Goal: Task Accomplishment & Management: Use online tool/utility

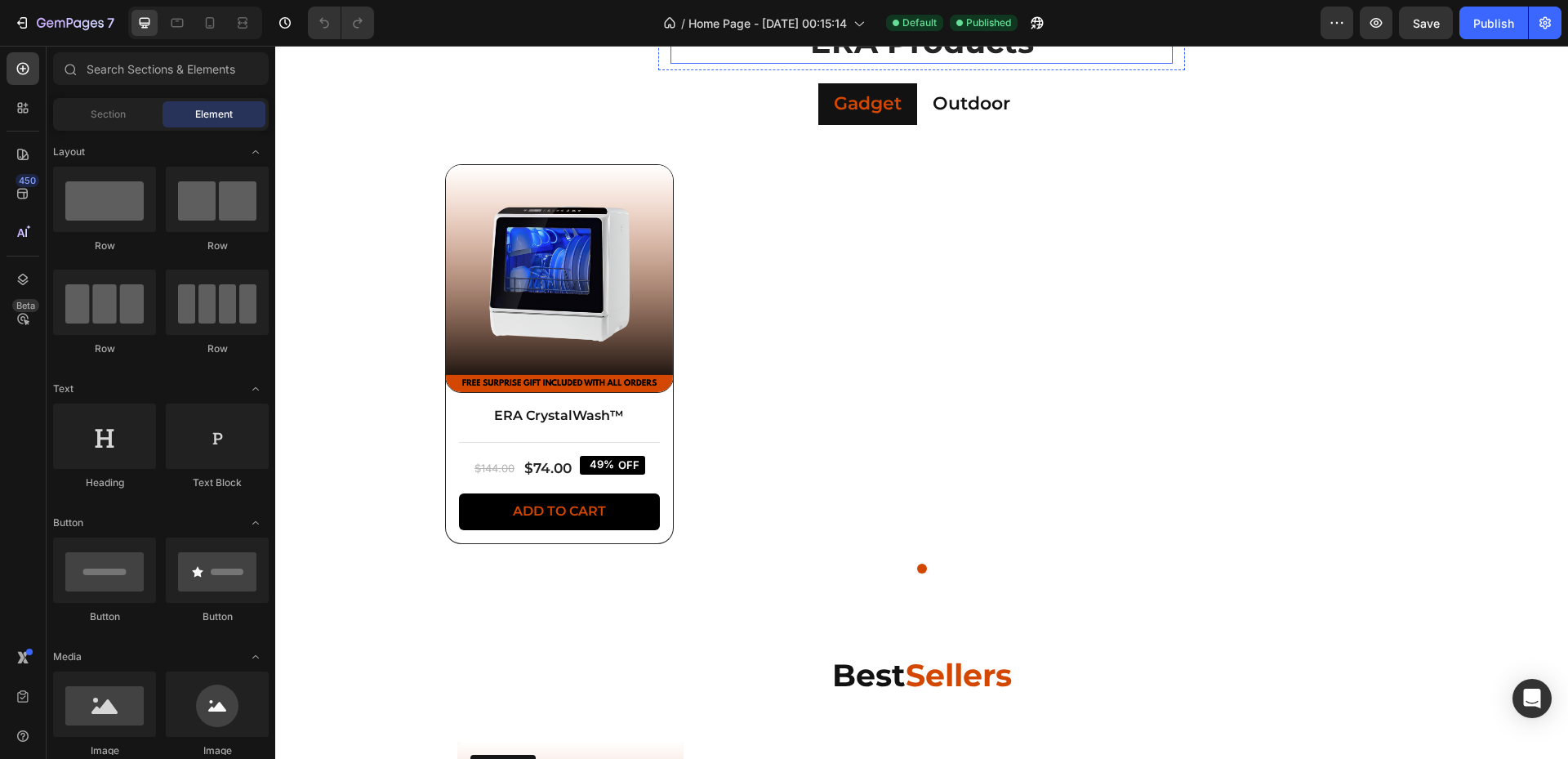
scroll to position [872, 0]
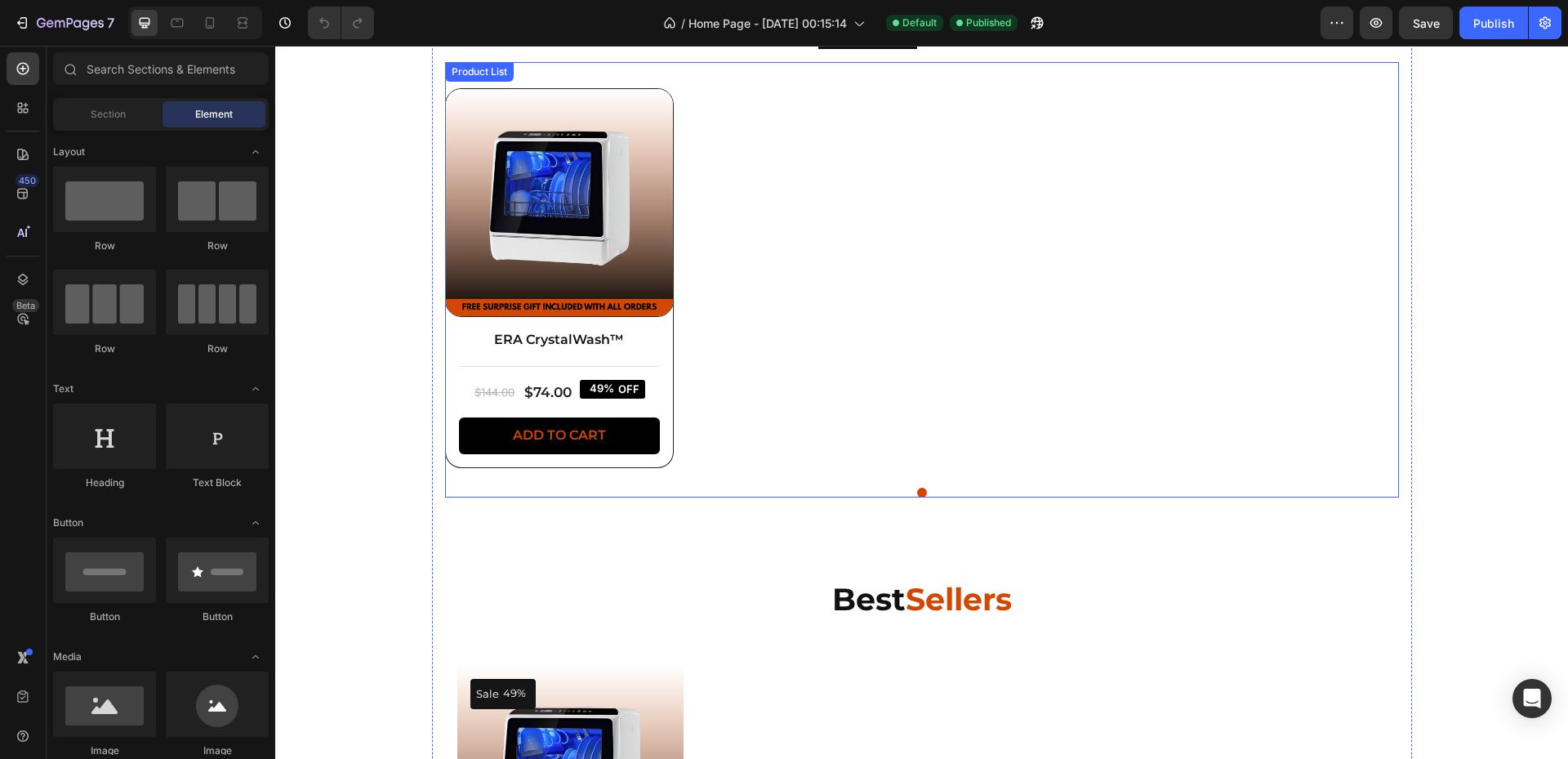
click at [697, 332] on div "Product Images ERA CrystalWash™ Product Title Title Line $144.00 Product Price …" at bounding box center [922, 282] width 953 height 388
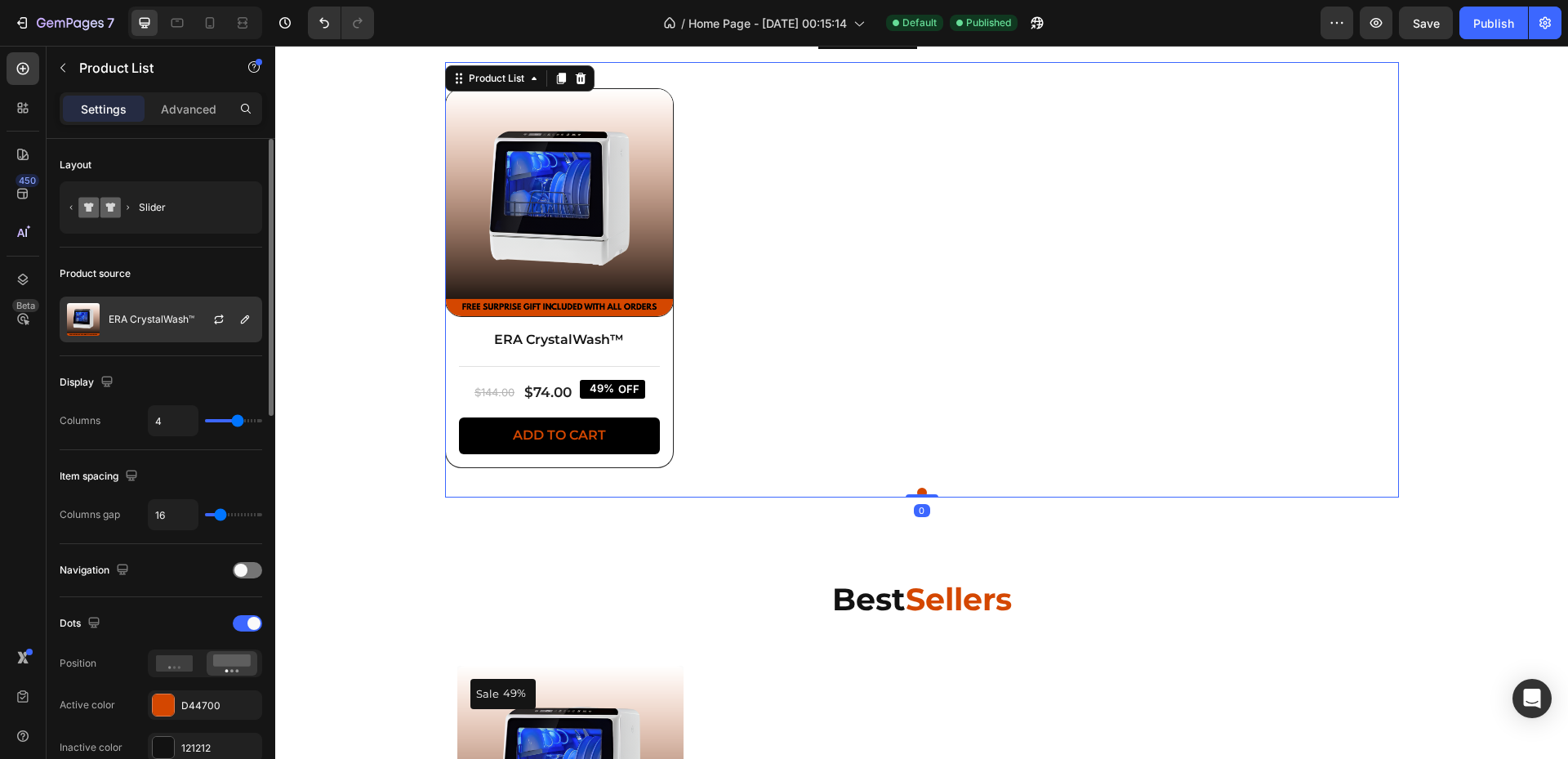
click at [154, 329] on div "ERA CrystalWash™" at bounding box center [160, 319] width 203 height 46
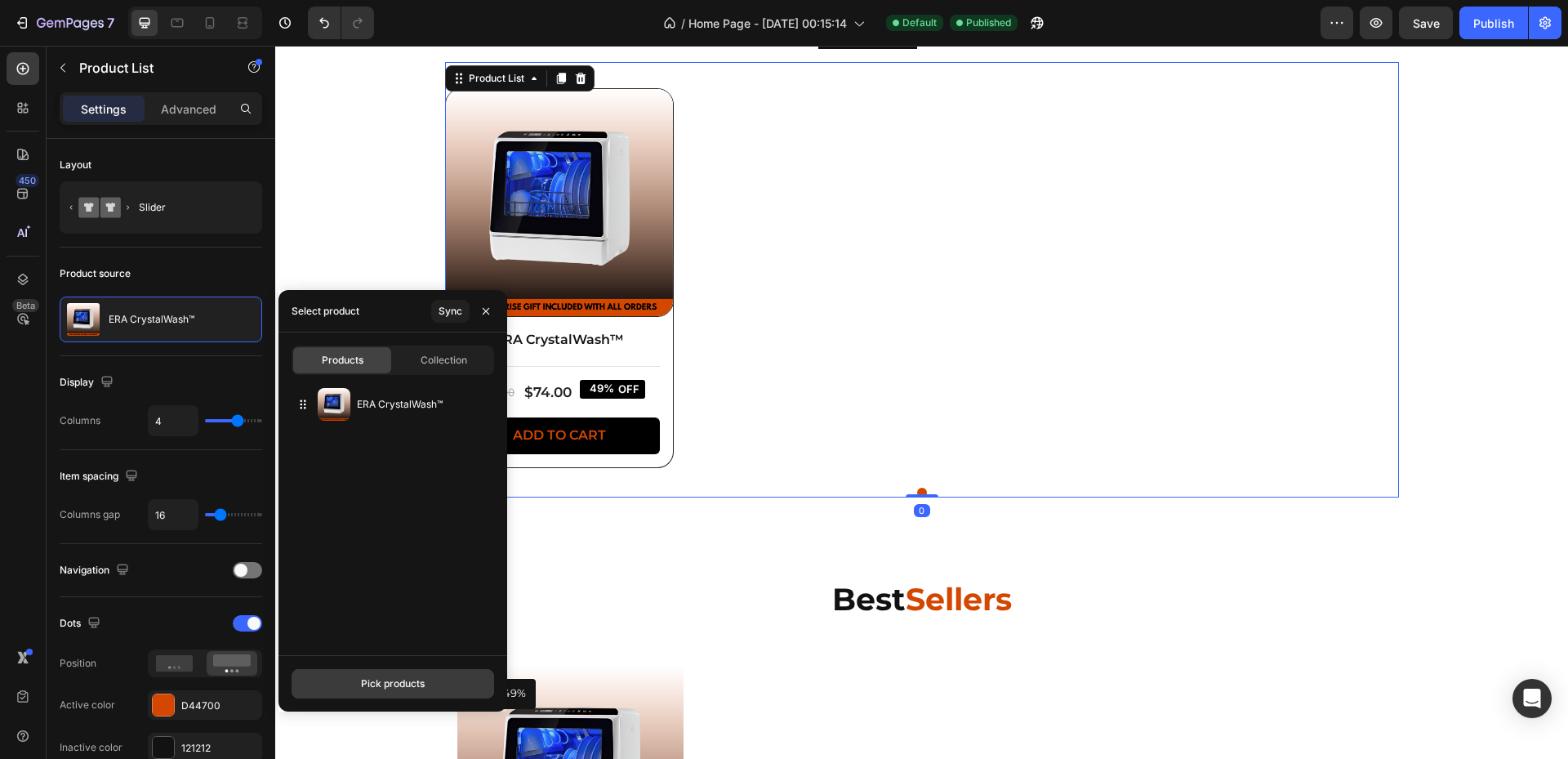
click at [401, 690] on div "Pick products" at bounding box center [393, 683] width 64 height 14
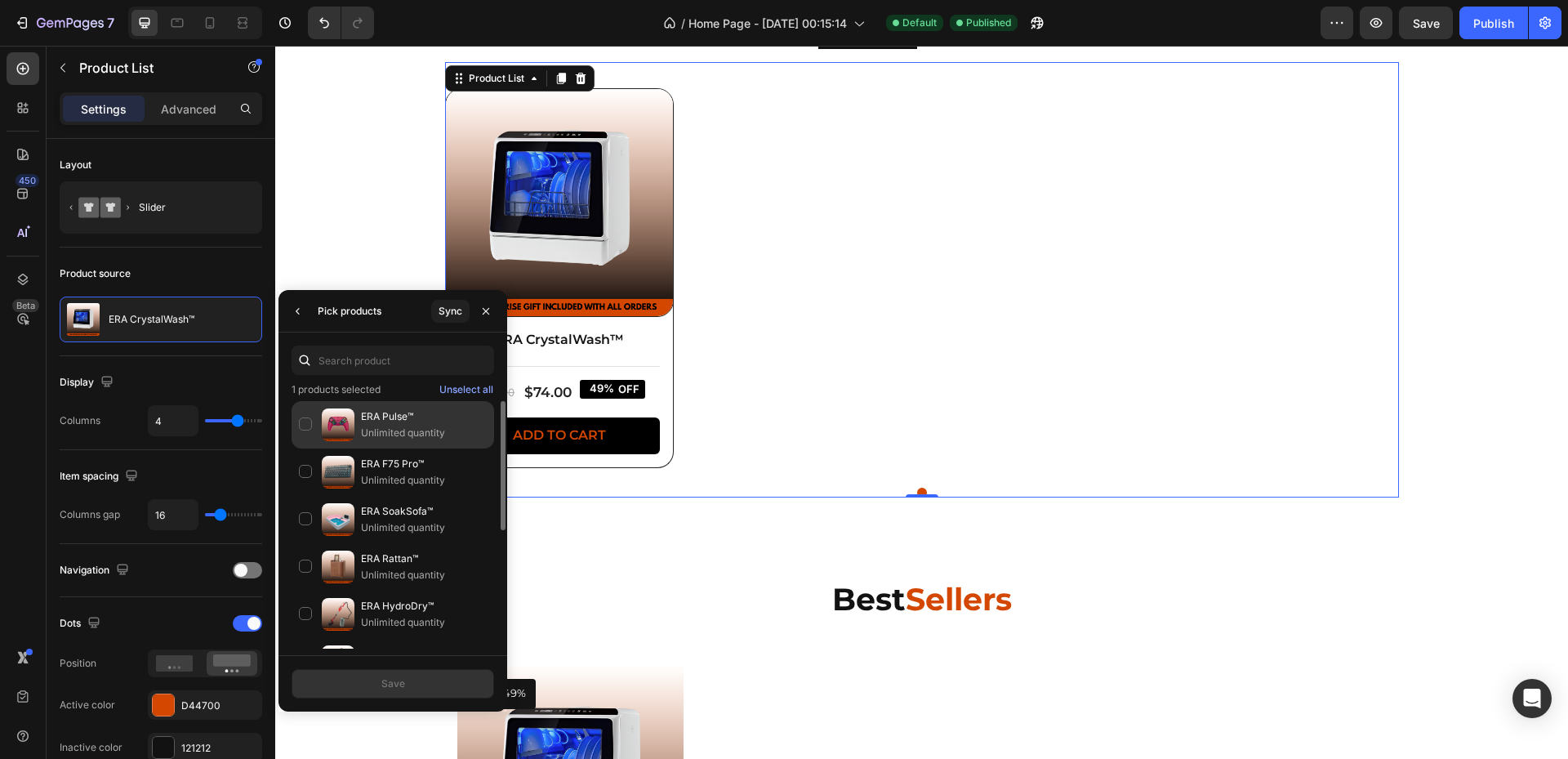
click at [381, 426] on p "Unlimited quantity" at bounding box center [424, 433] width 126 height 16
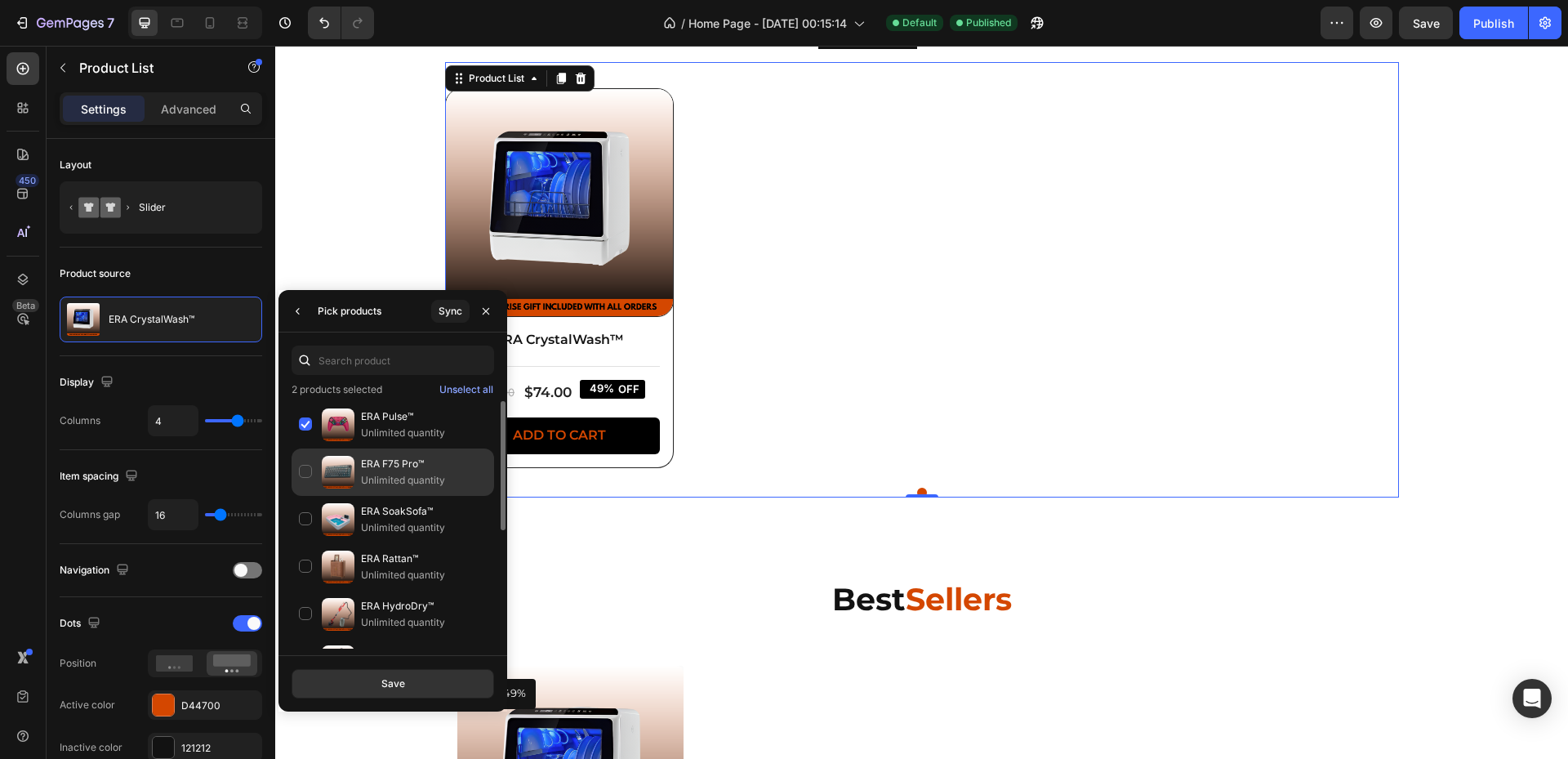
click at [374, 458] on p "ERA F75 Pro™" at bounding box center [424, 464] width 126 height 16
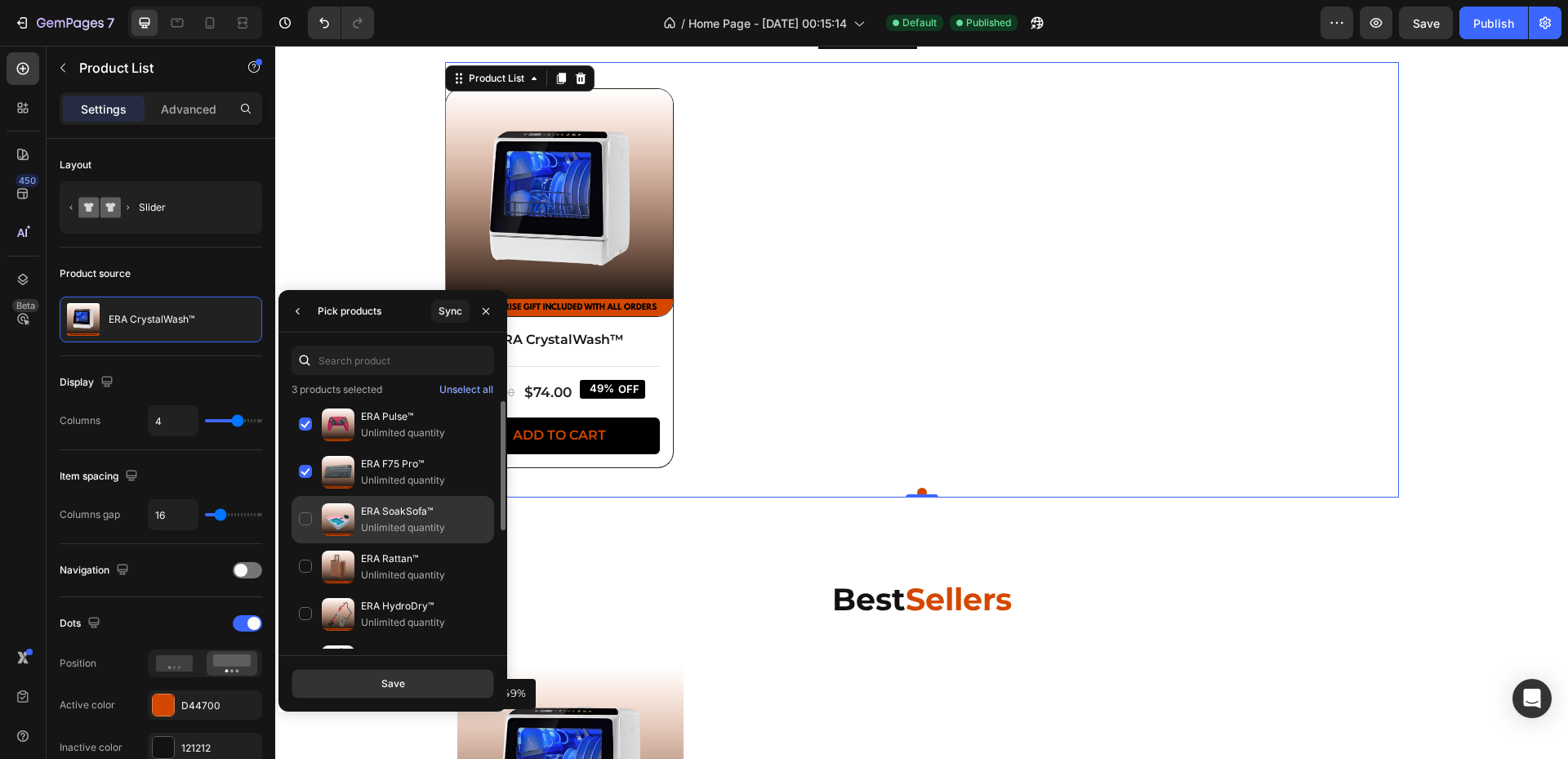
click at [374, 517] on p "ERA SoakSofa™" at bounding box center [424, 511] width 126 height 16
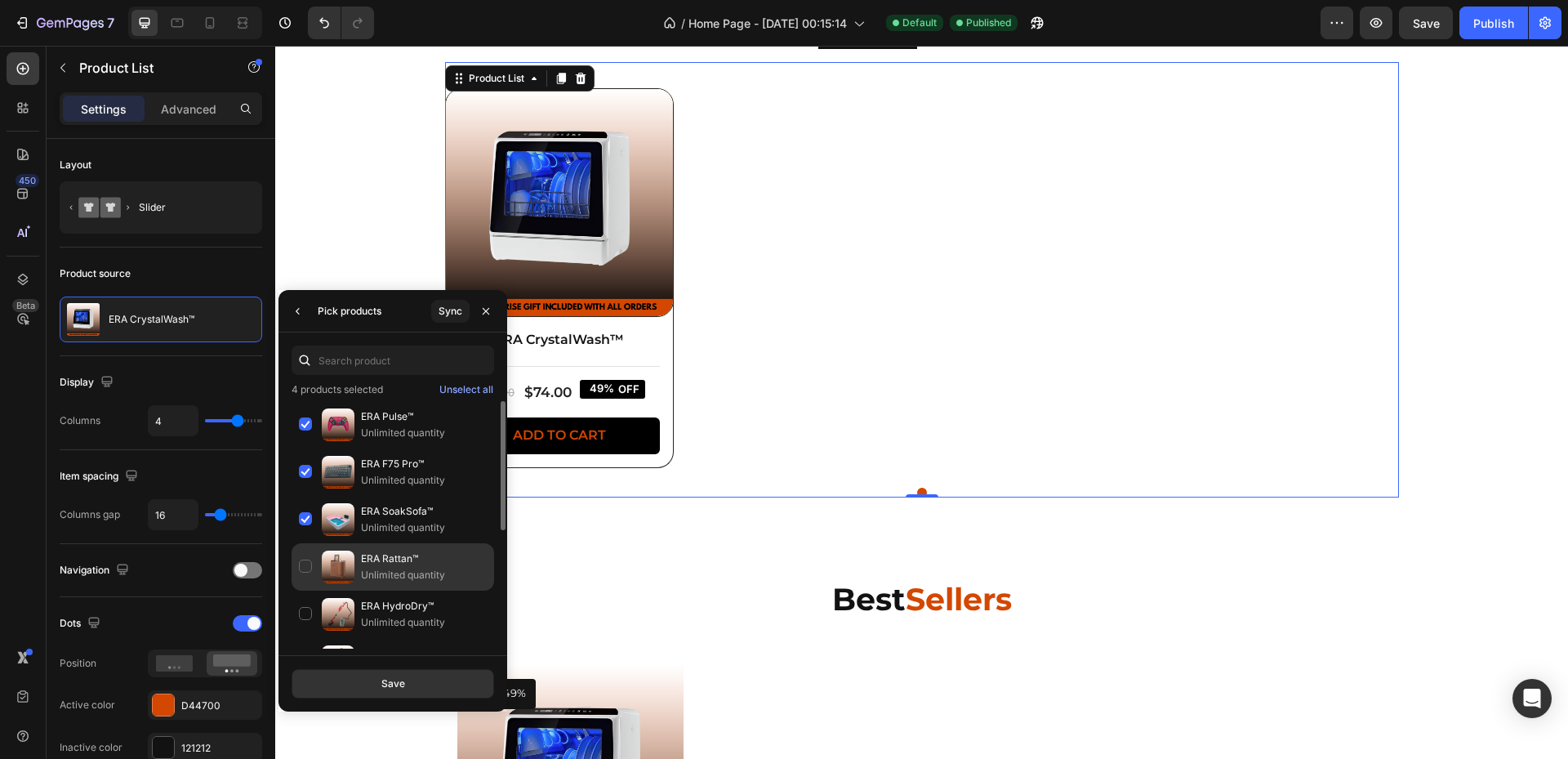
click at [377, 553] on p "ERA Rattan™" at bounding box center [424, 559] width 126 height 16
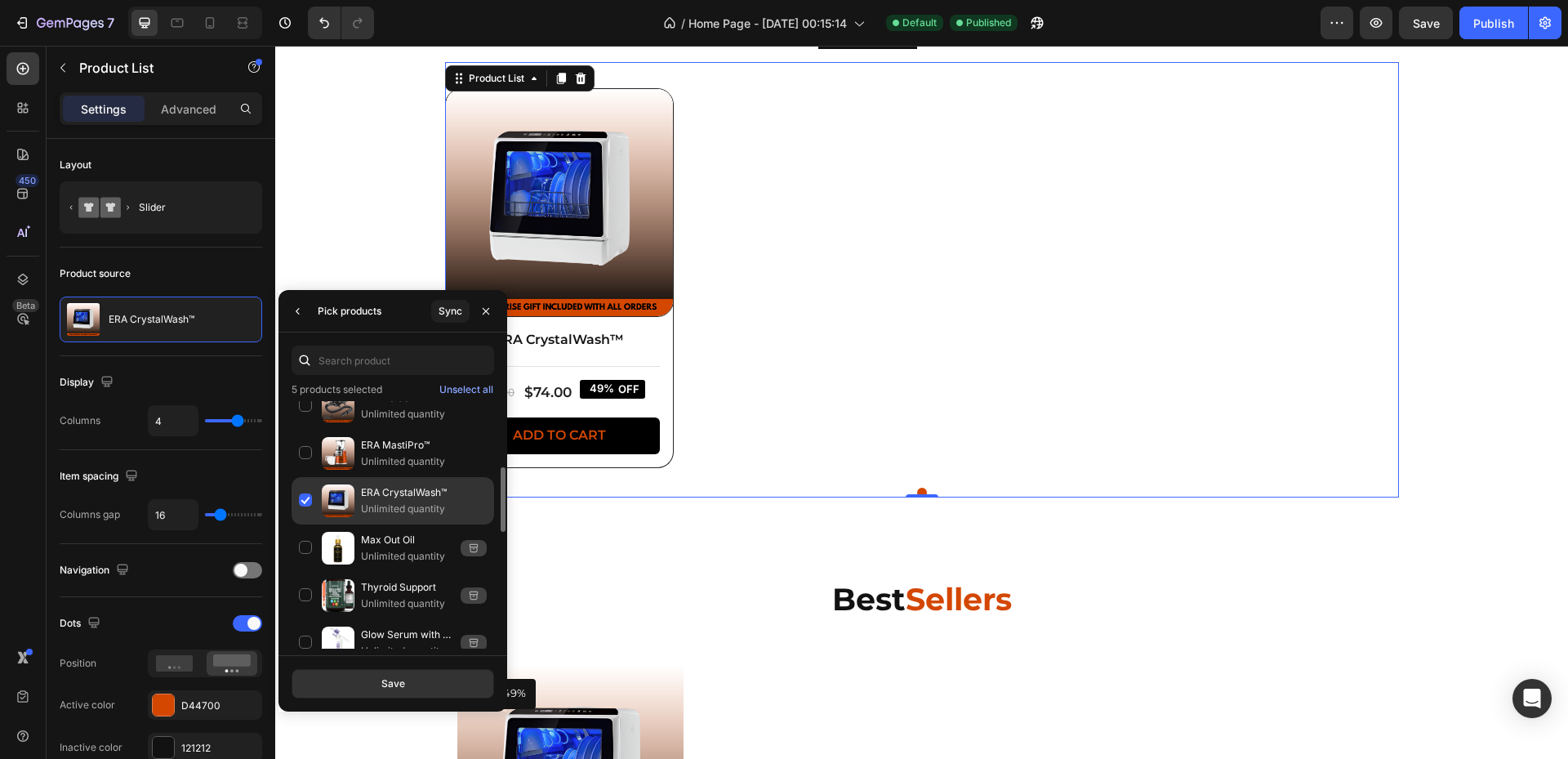
click at [381, 504] on p "Unlimited quantity" at bounding box center [424, 509] width 126 height 16
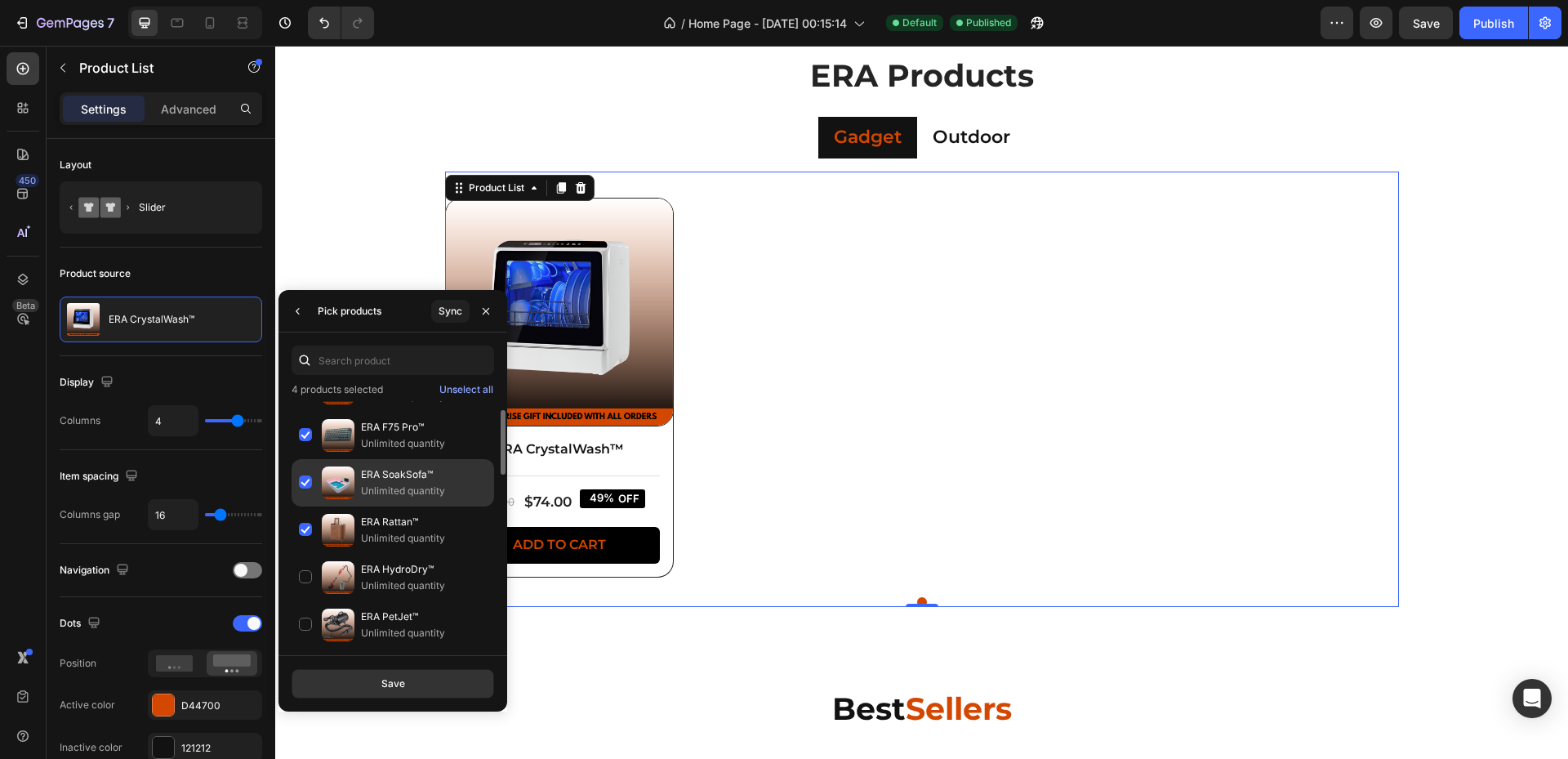
scroll to position [0, 0]
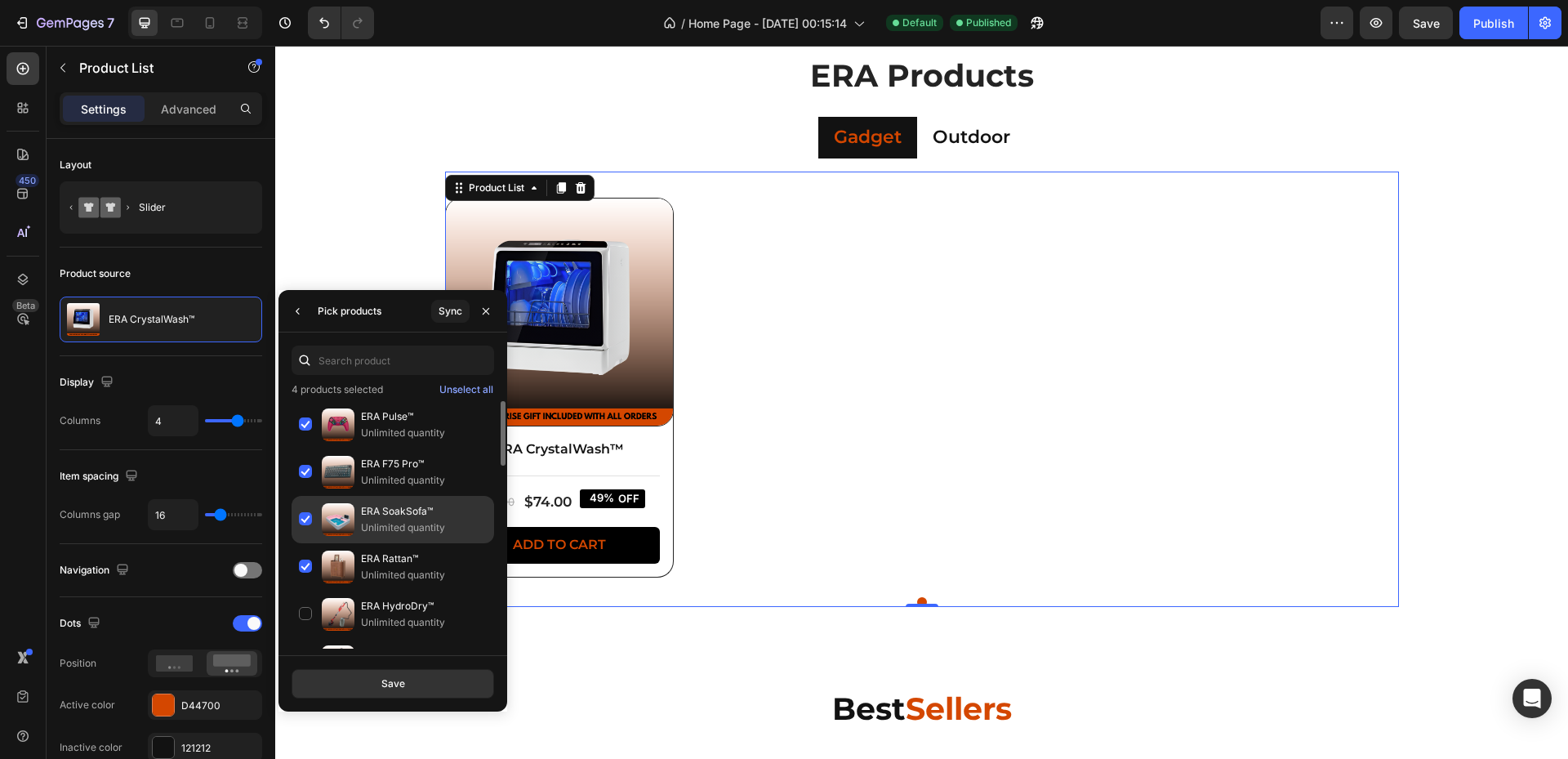
drag, startPoint x: 387, startPoint y: 510, endPoint x: 409, endPoint y: 543, distance: 39.7
click at [387, 513] on p "ERA SoakSofa™" at bounding box center [424, 511] width 126 height 16
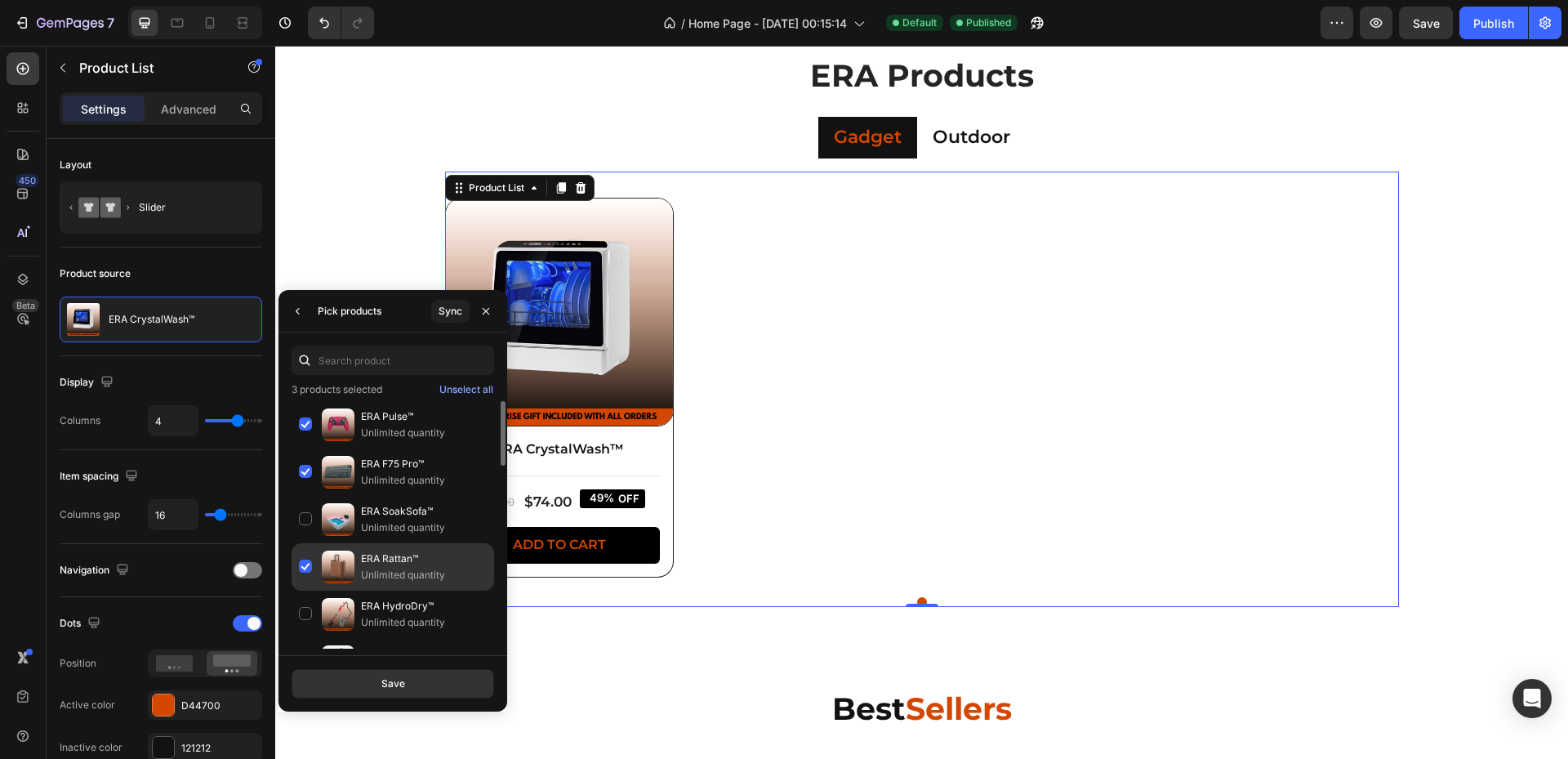
click at [391, 558] on p "ERA Rattan™" at bounding box center [424, 559] width 126 height 16
click at [379, 572] on p "Unlimited quantity" at bounding box center [424, 575] width 126 height 16
click at [369, 570] on p "Unlimited quantity" at bounding box center [424, 575] width 126 height 16
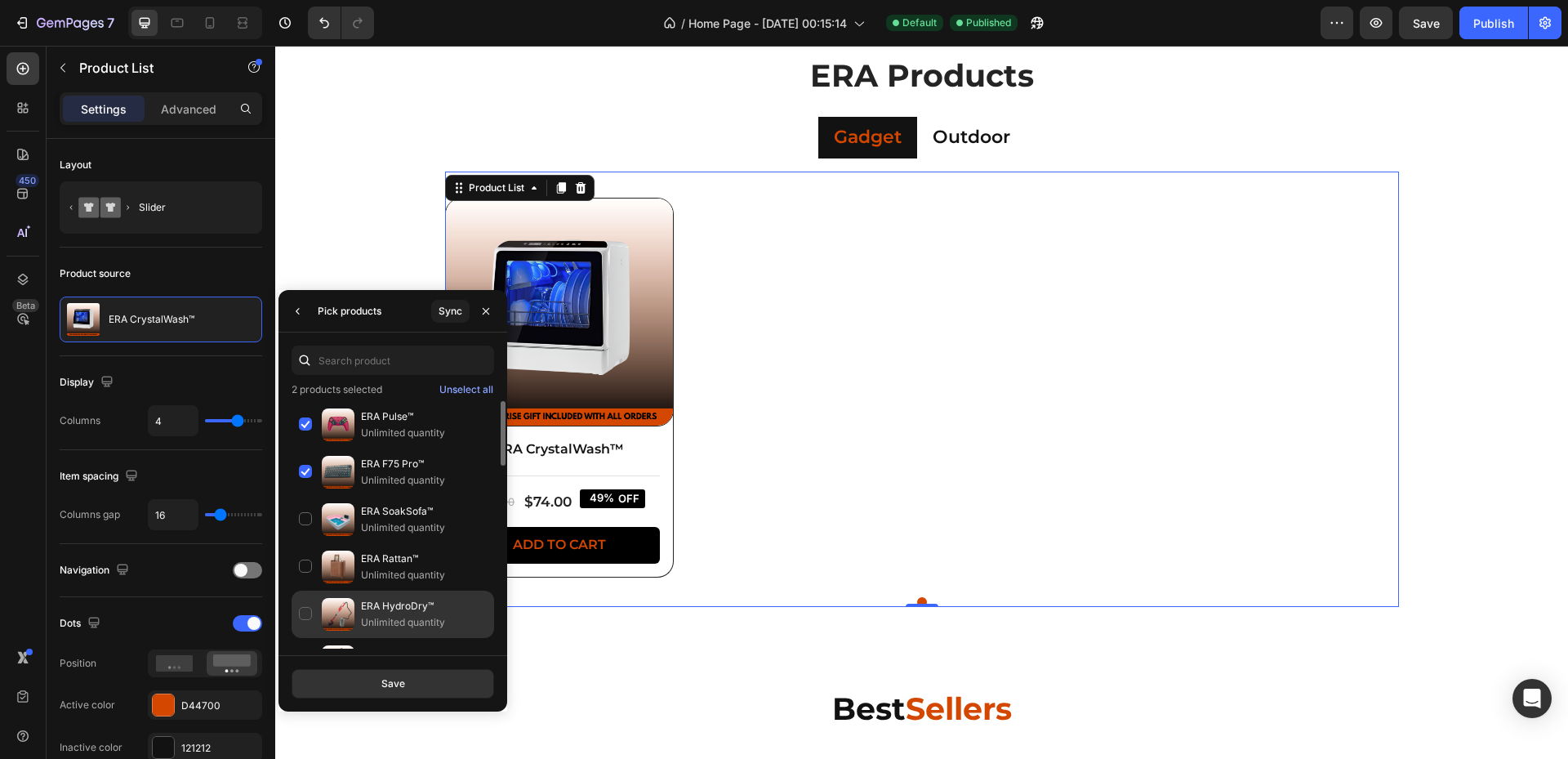
click at [378, 608] on p "ERA HydroDry™" at bounding box center [424, 606] width 126 height 16
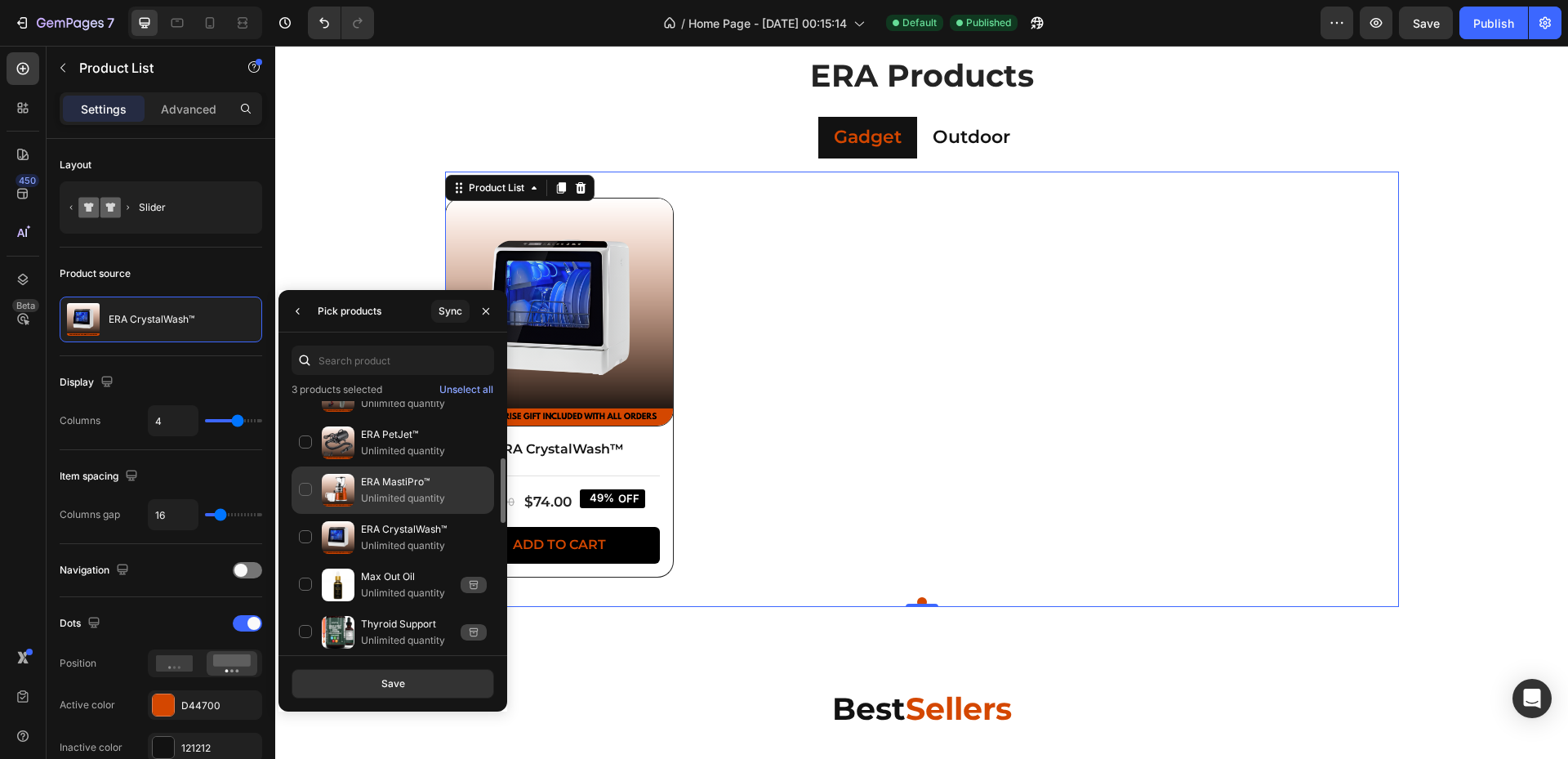
click at [380, 497] on p "Unlimited quantity" at bounding box center [424, 498] width 126 height 16
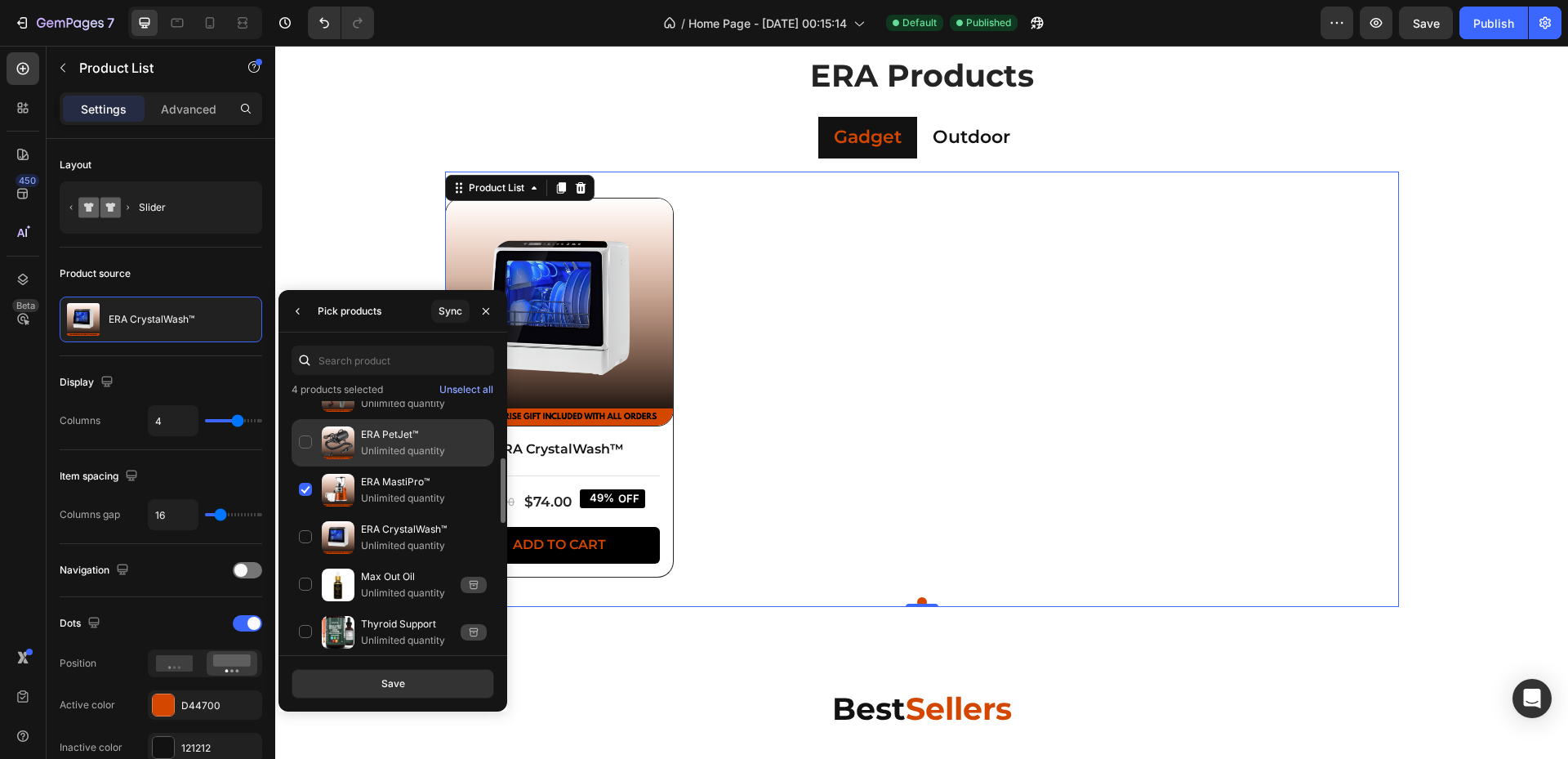
click at [396, 446] on p "Unlimited quantity" at bounding box center [424, 451] width 126 height 16
click at [410, 687] on button "Save" at bounding box center [393, 683] width 203 height 30
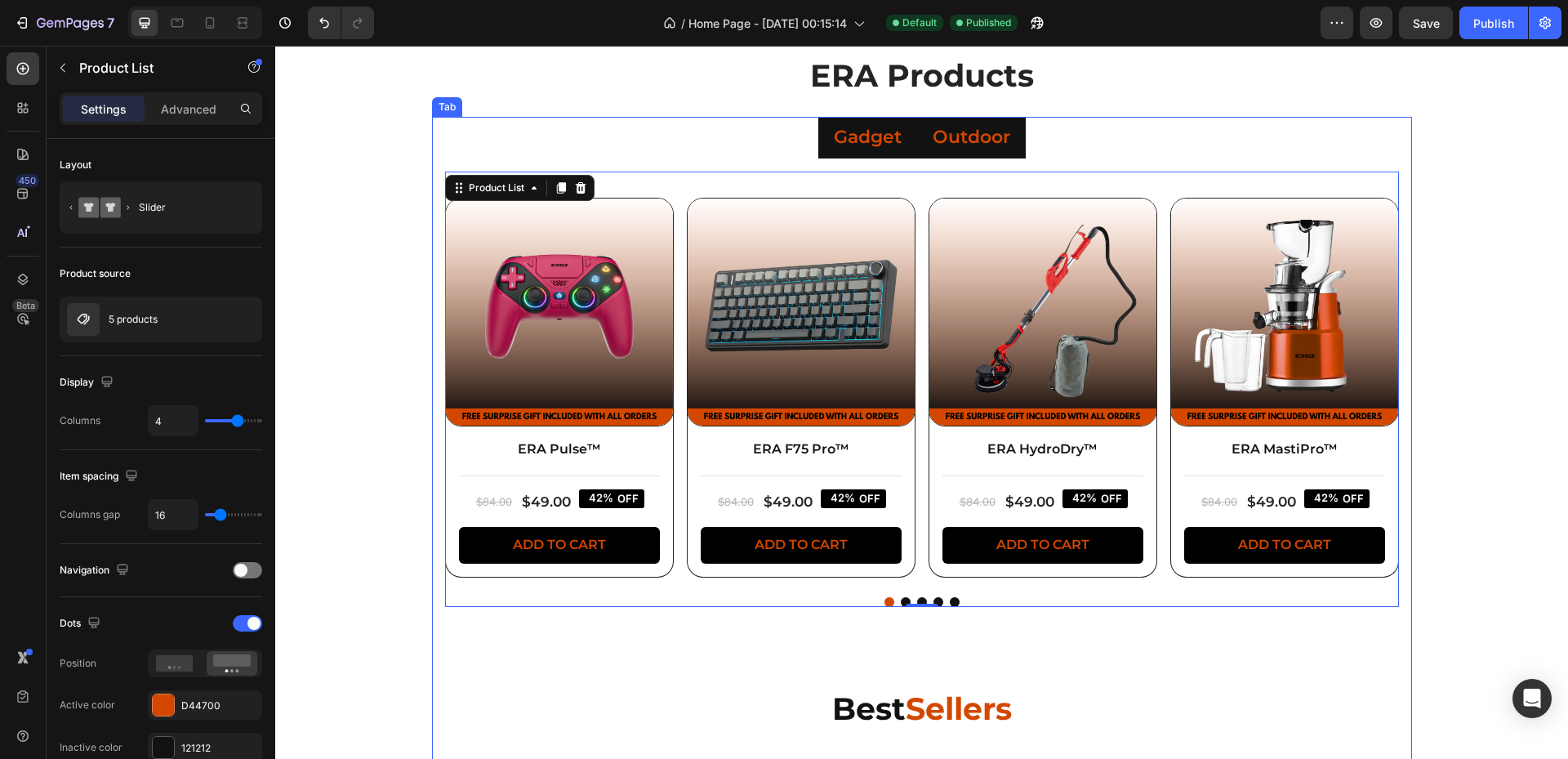
click at [980, 136] on p "Outdoor" at bounding box center [971, 138] width 77 height 23
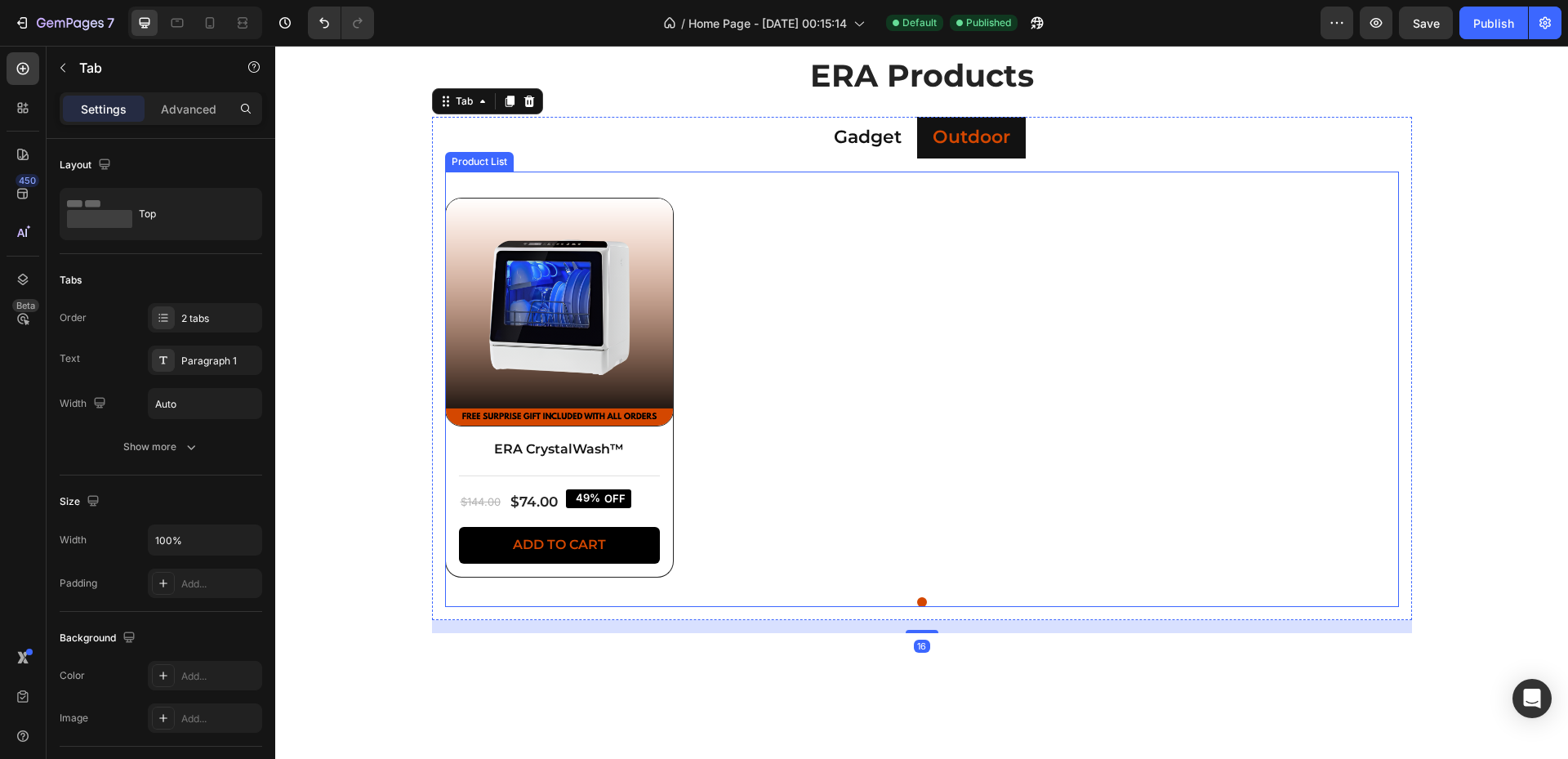
click at [679, 316] on div "Product Images ERA CrystalWash™ Product Title Title Line $144.00 Product Price …" at bounding box center [922, 391] width 953 height 388
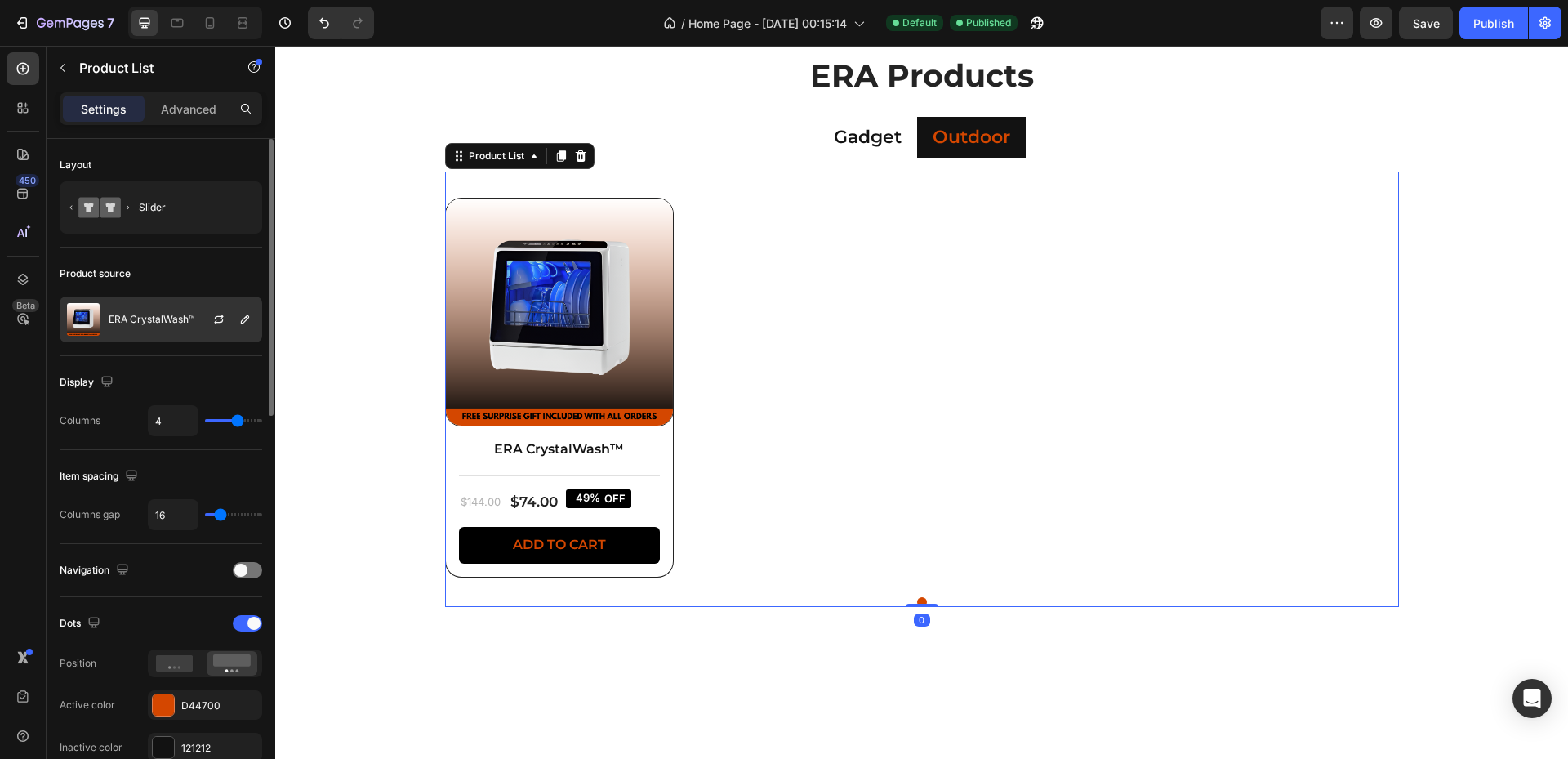
click at [142, 321] on p "ERA CrystalWash™" at bounding box center [151, 319] width 86 height 12
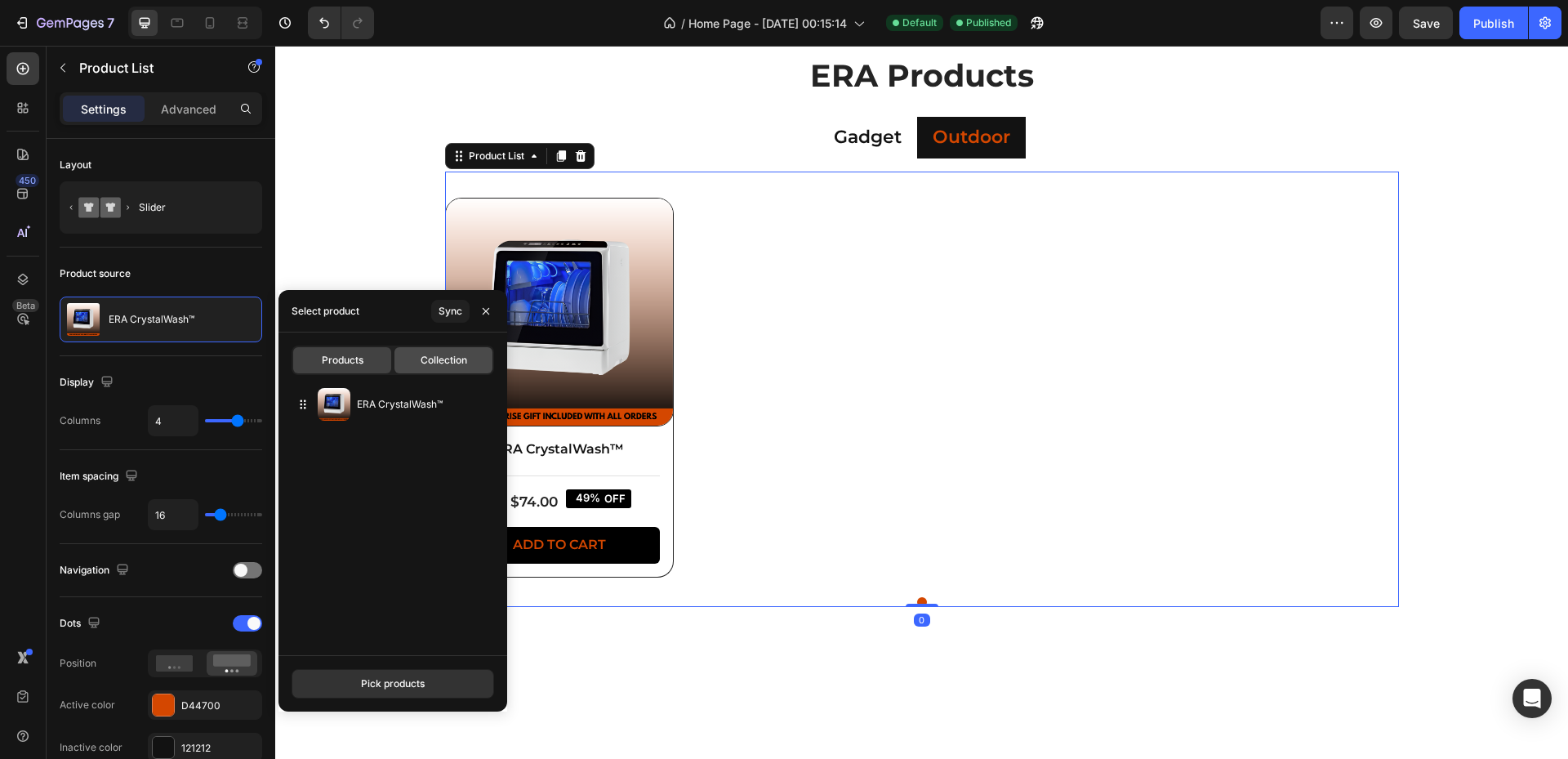
click at [442, 359] on span "Collection" at bounding box center [444, 360] width 47 height 14
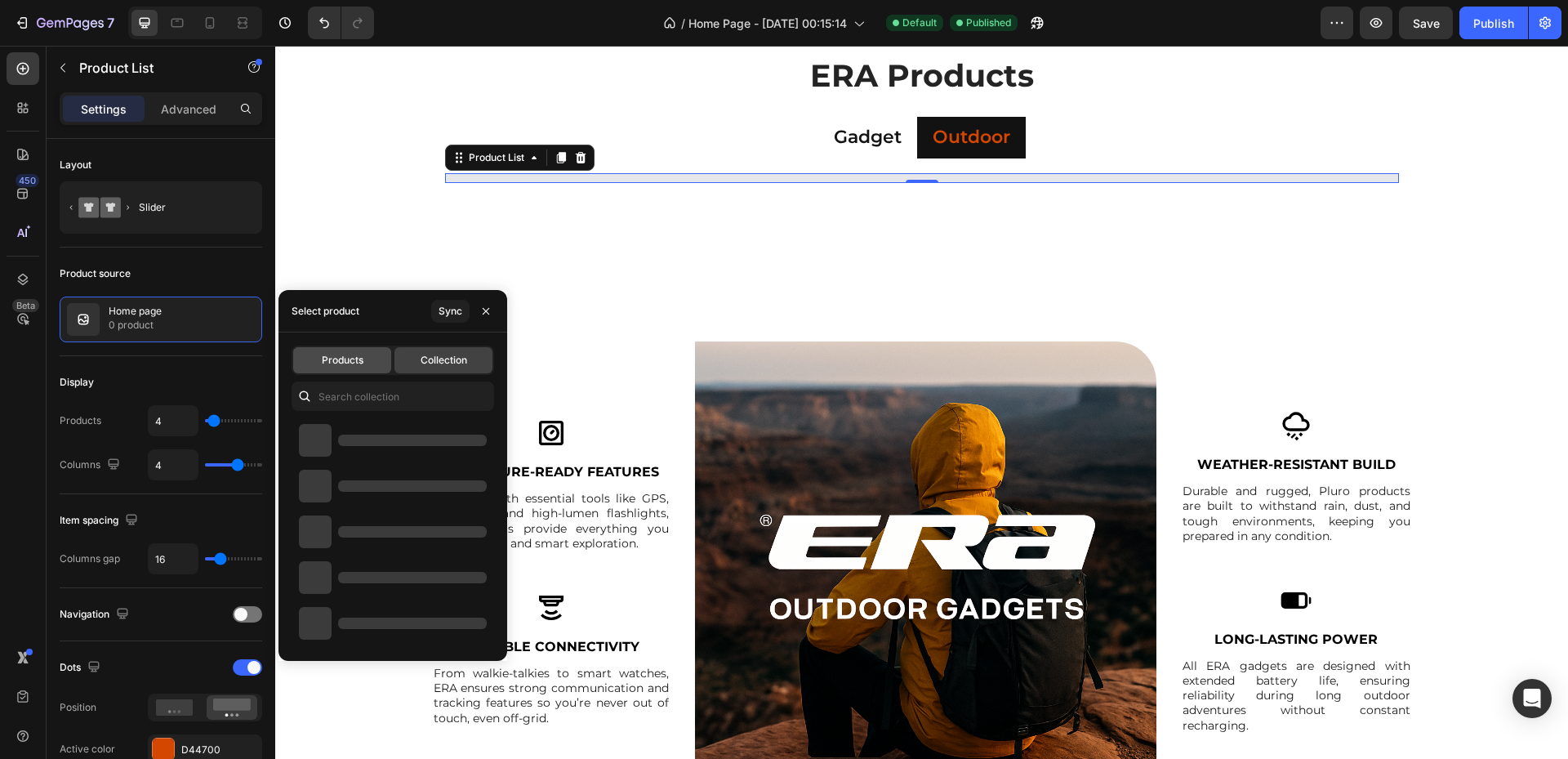
click at [326, 358] on span "Products" at bounding box center [342, 360] width 41 height 14
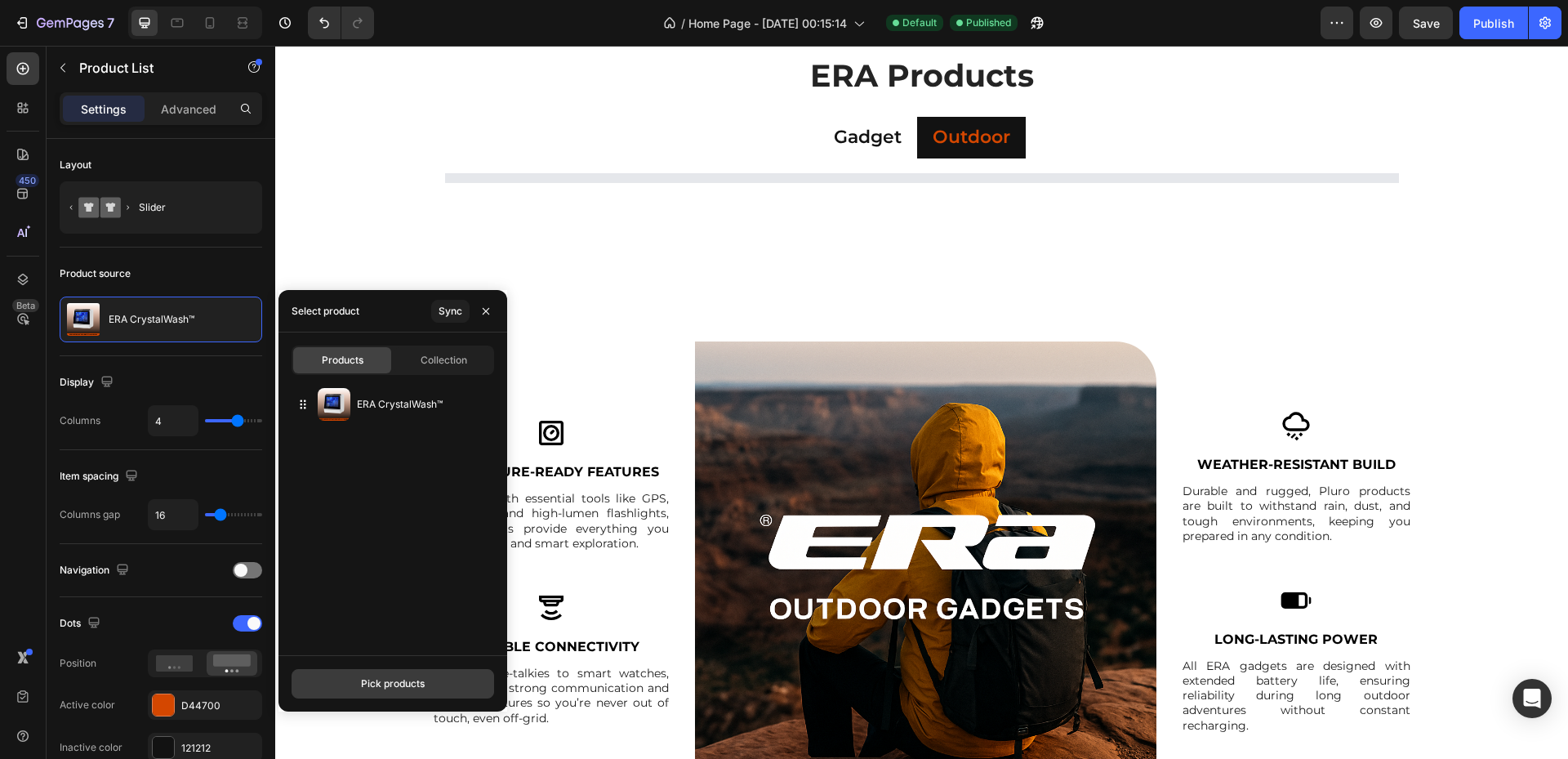
click at [405, 678] on div "Pick products" at bounding box center [393, 683] width 64 height 14
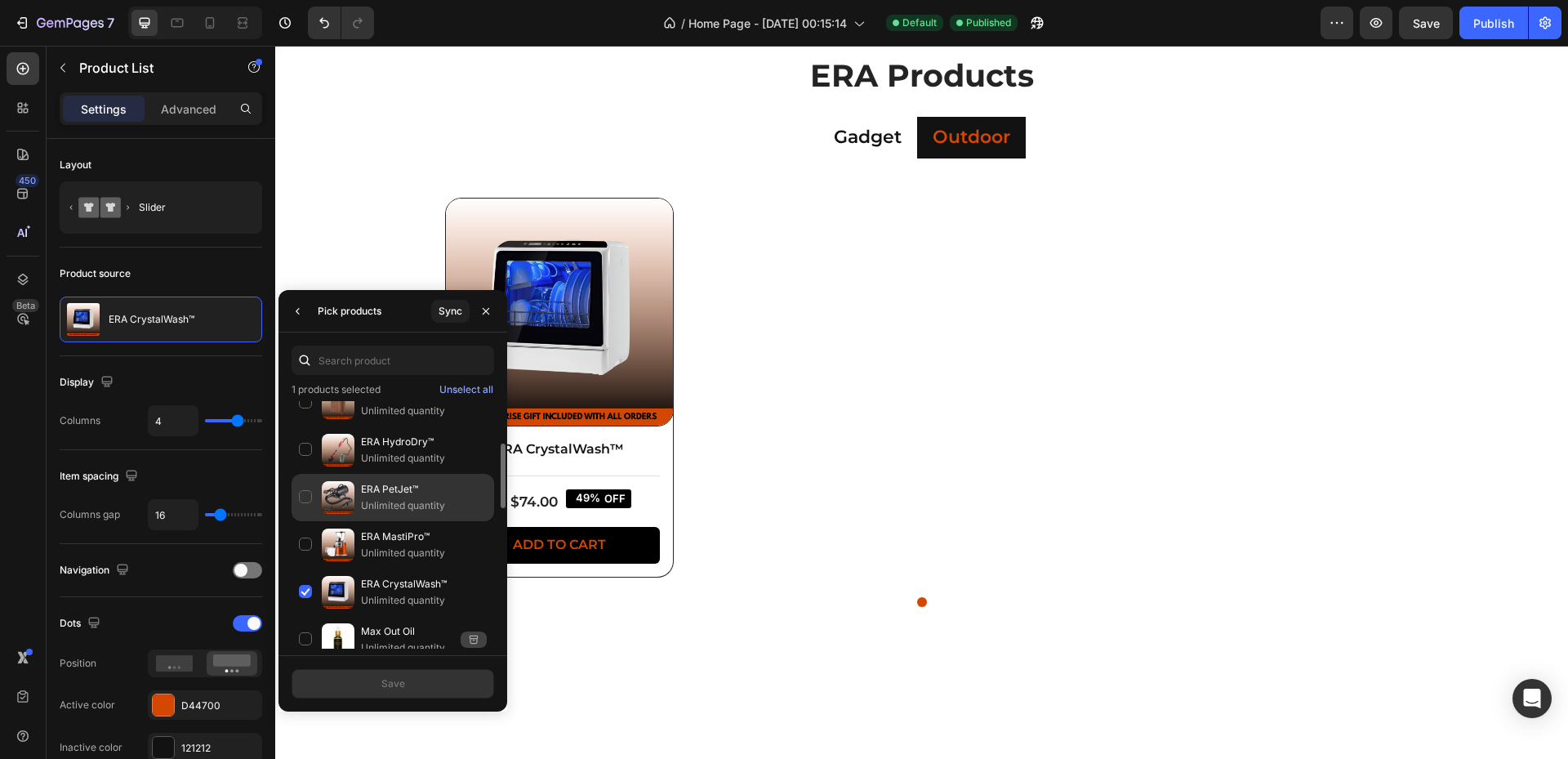
scroll to position [109, 0]
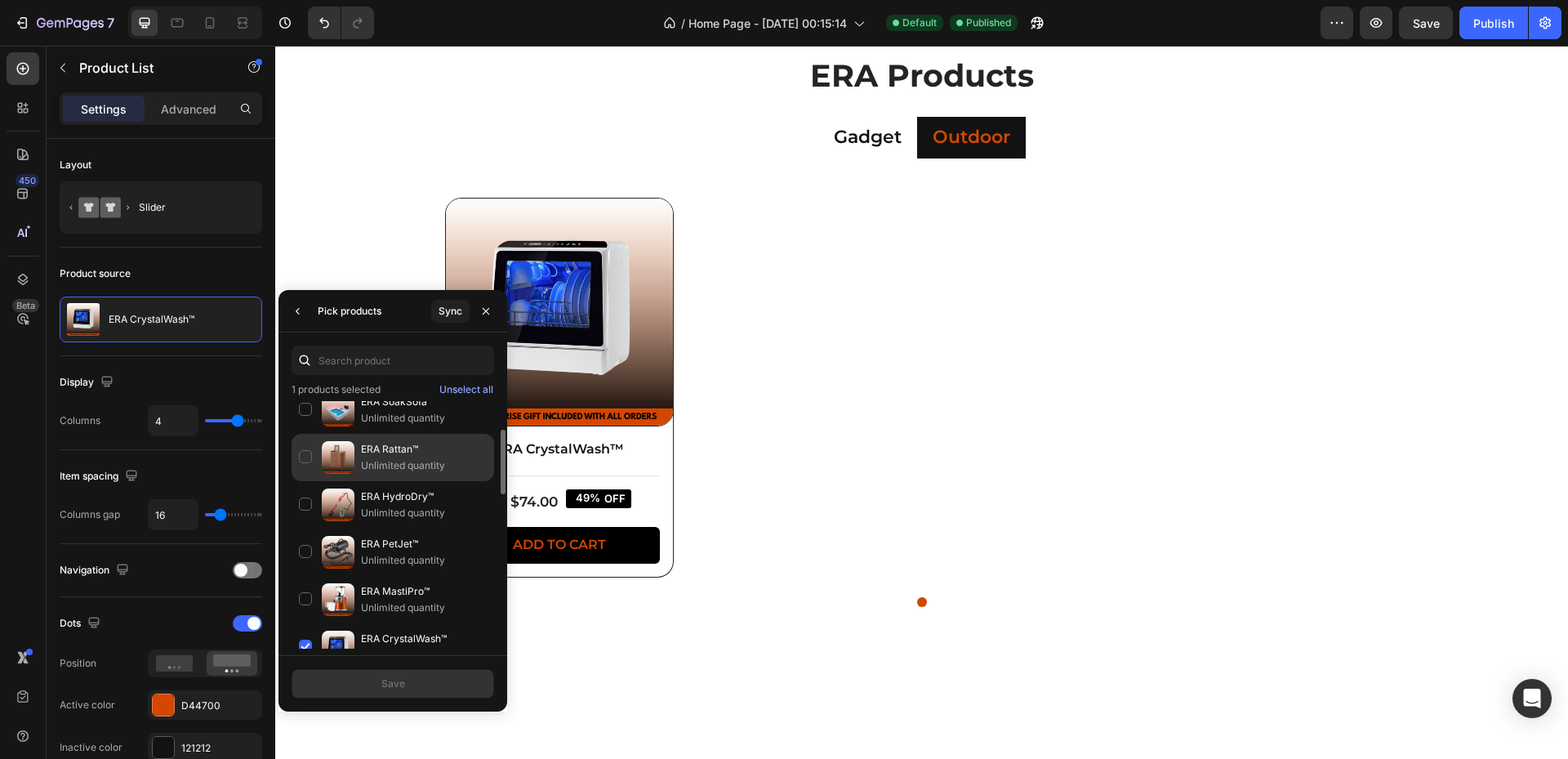
click at [384, 457] on p "ERA Rattan™" at bounding box center [424, 449] width 126 height 16
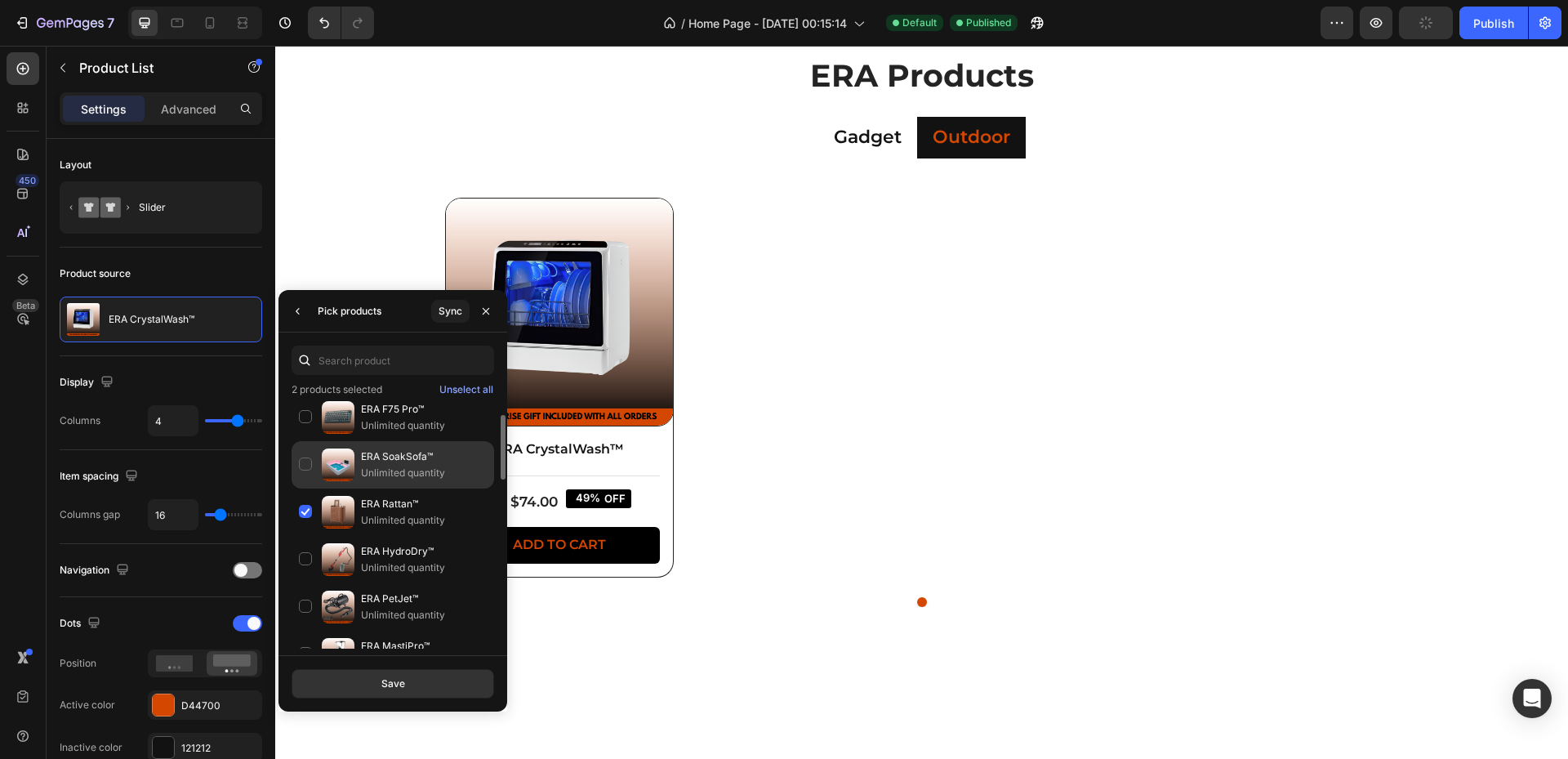
click at [387, 455] on p "ERA SoakSofa™" at bounding box center [424, 457] width 126 height 16
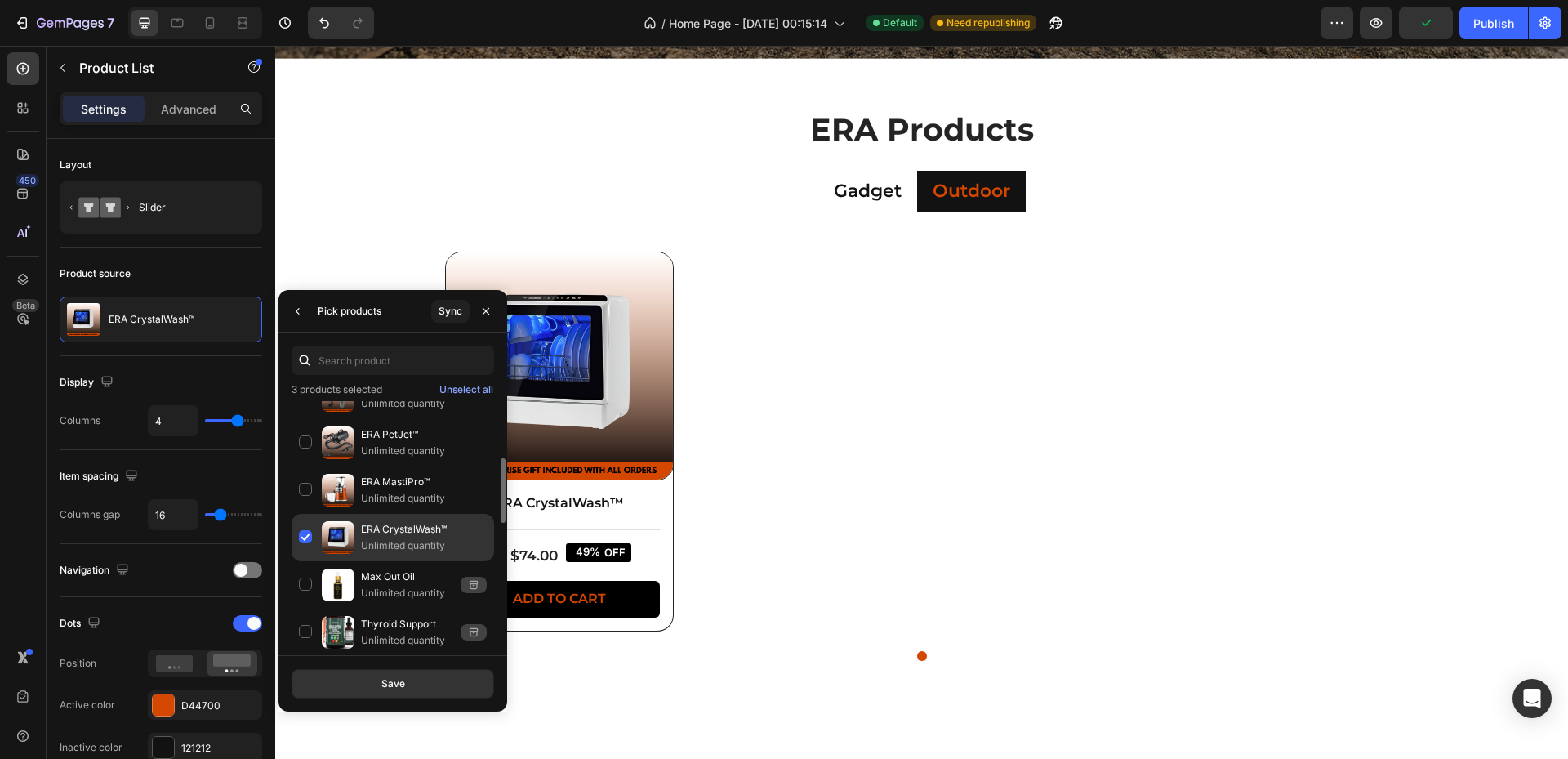
scroll to position [164, 0]
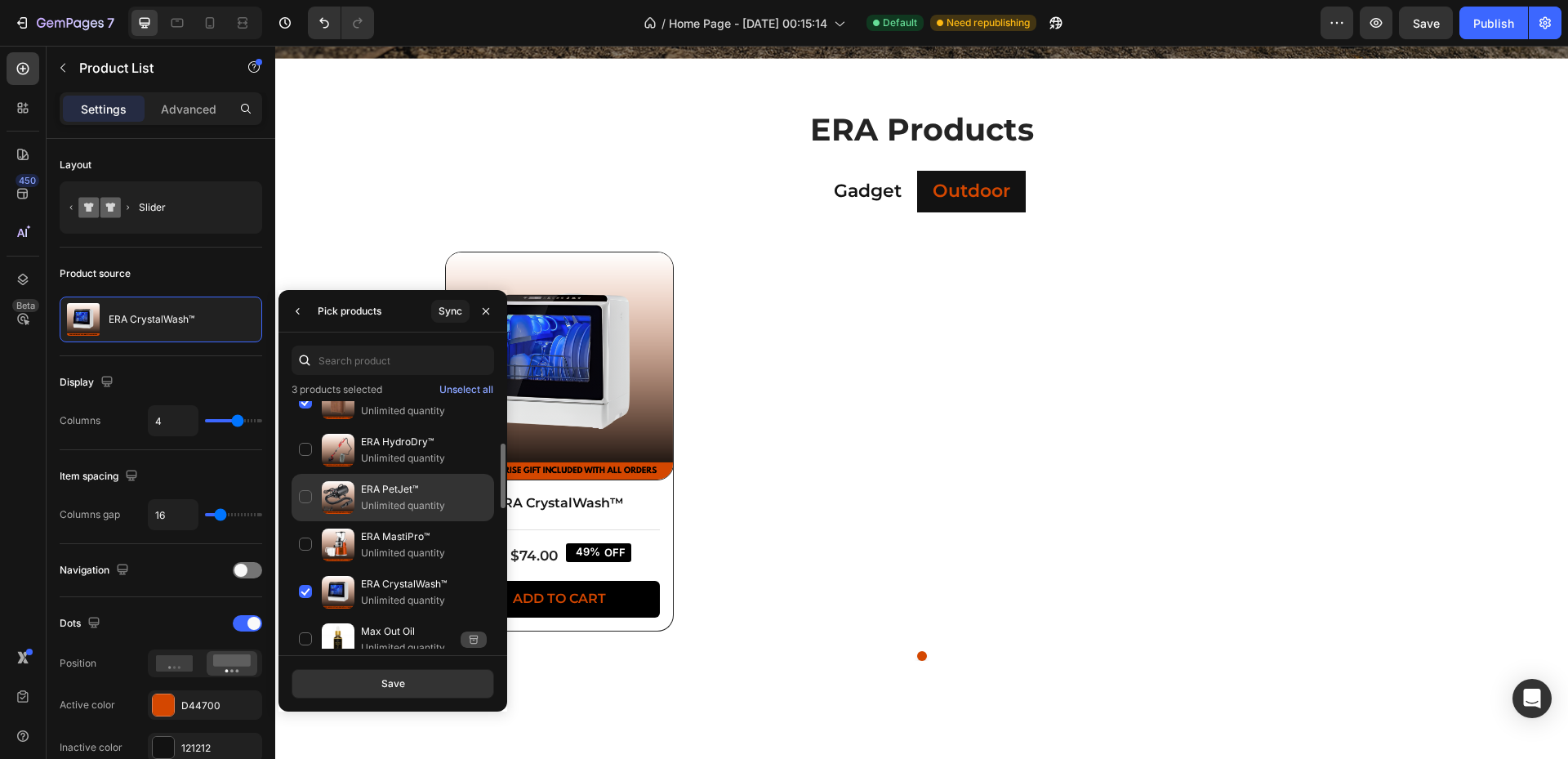
click at [393, 499] on p "Unlimited quantity" at bounding box center [424, 506] width 126 height 16
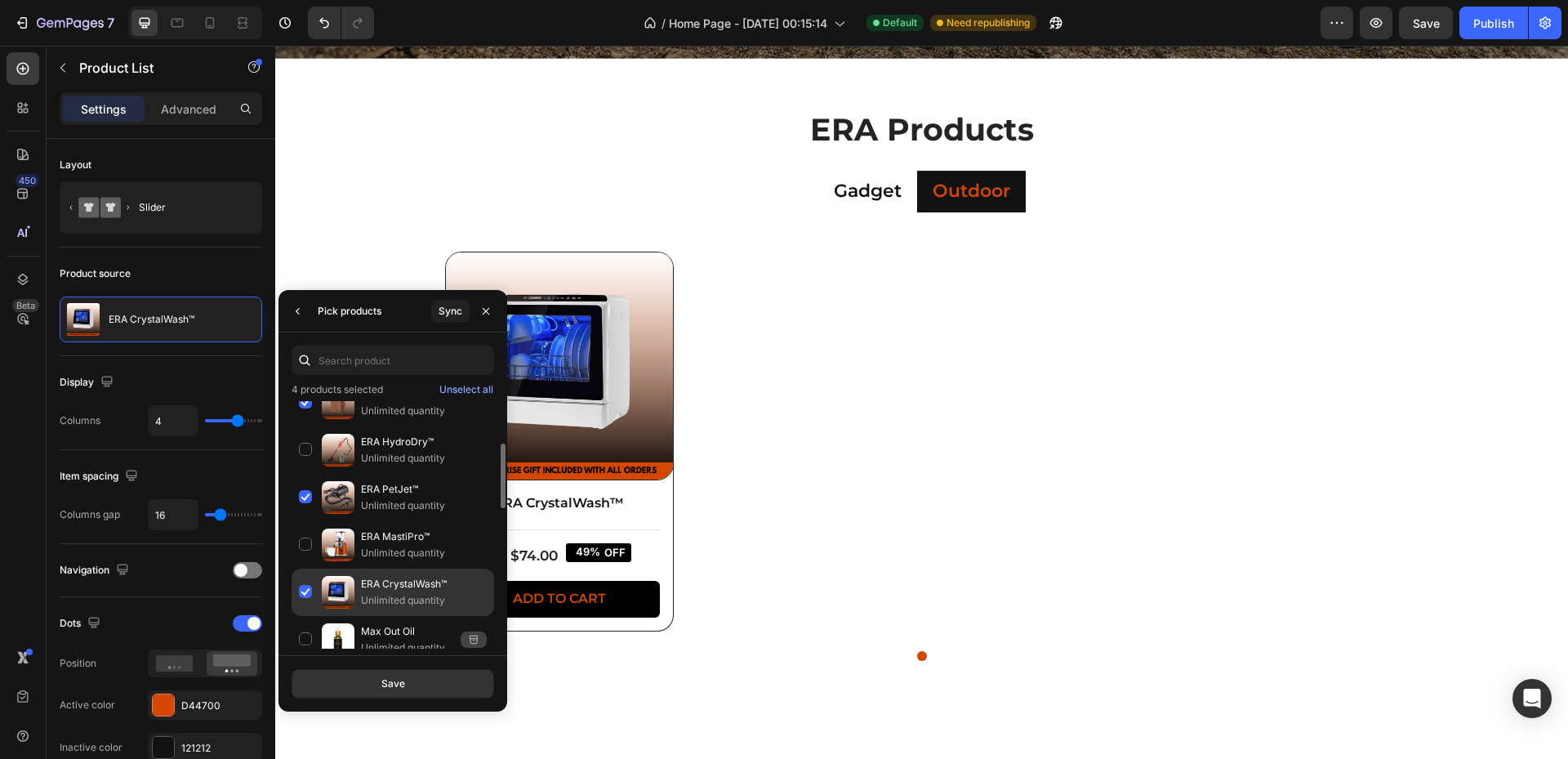
click at [397, 605] on p "Unlimited quantity" at bounding box center [424, 600] width 126 height 16
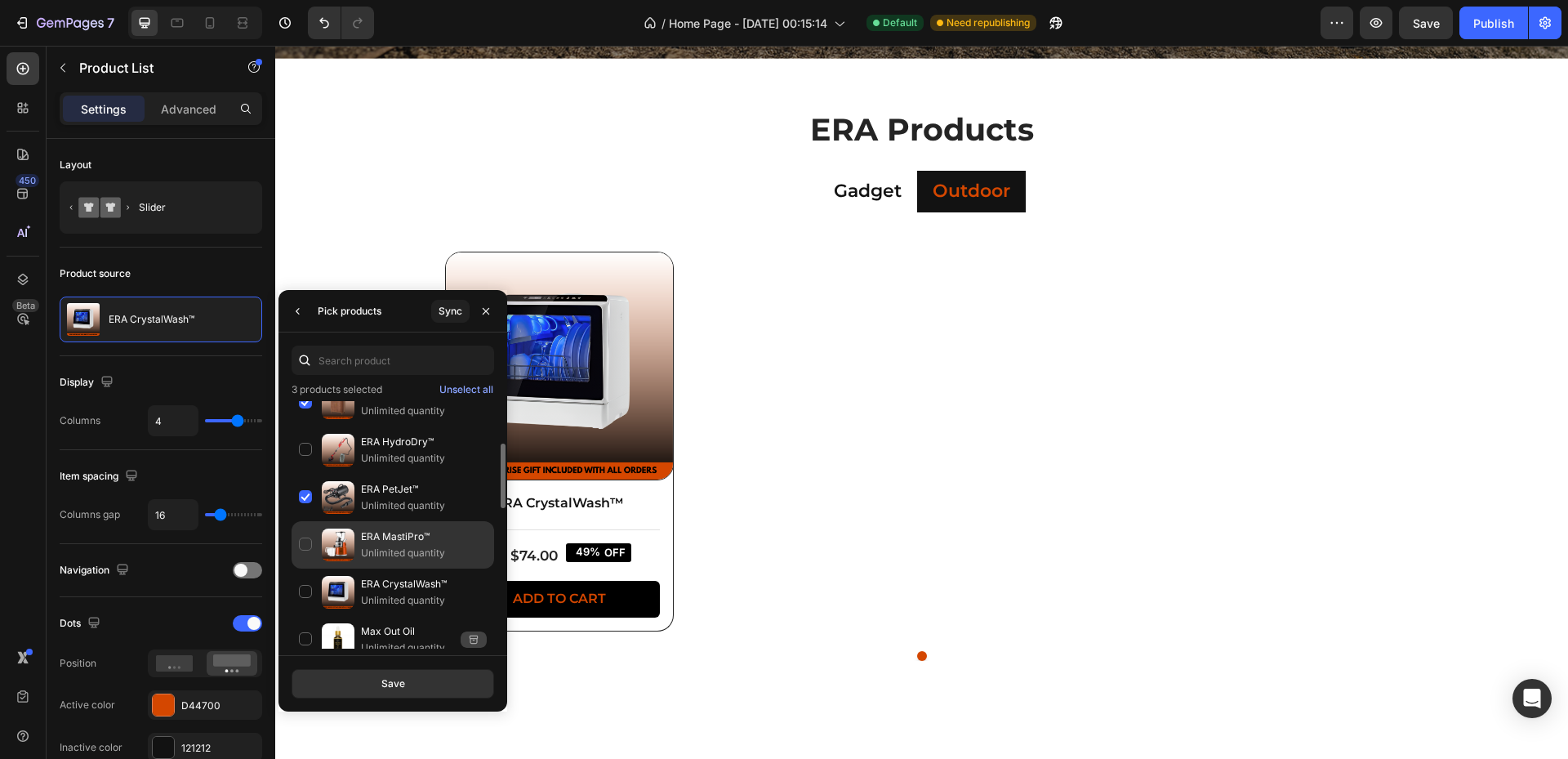
scroll to position [109, 0]
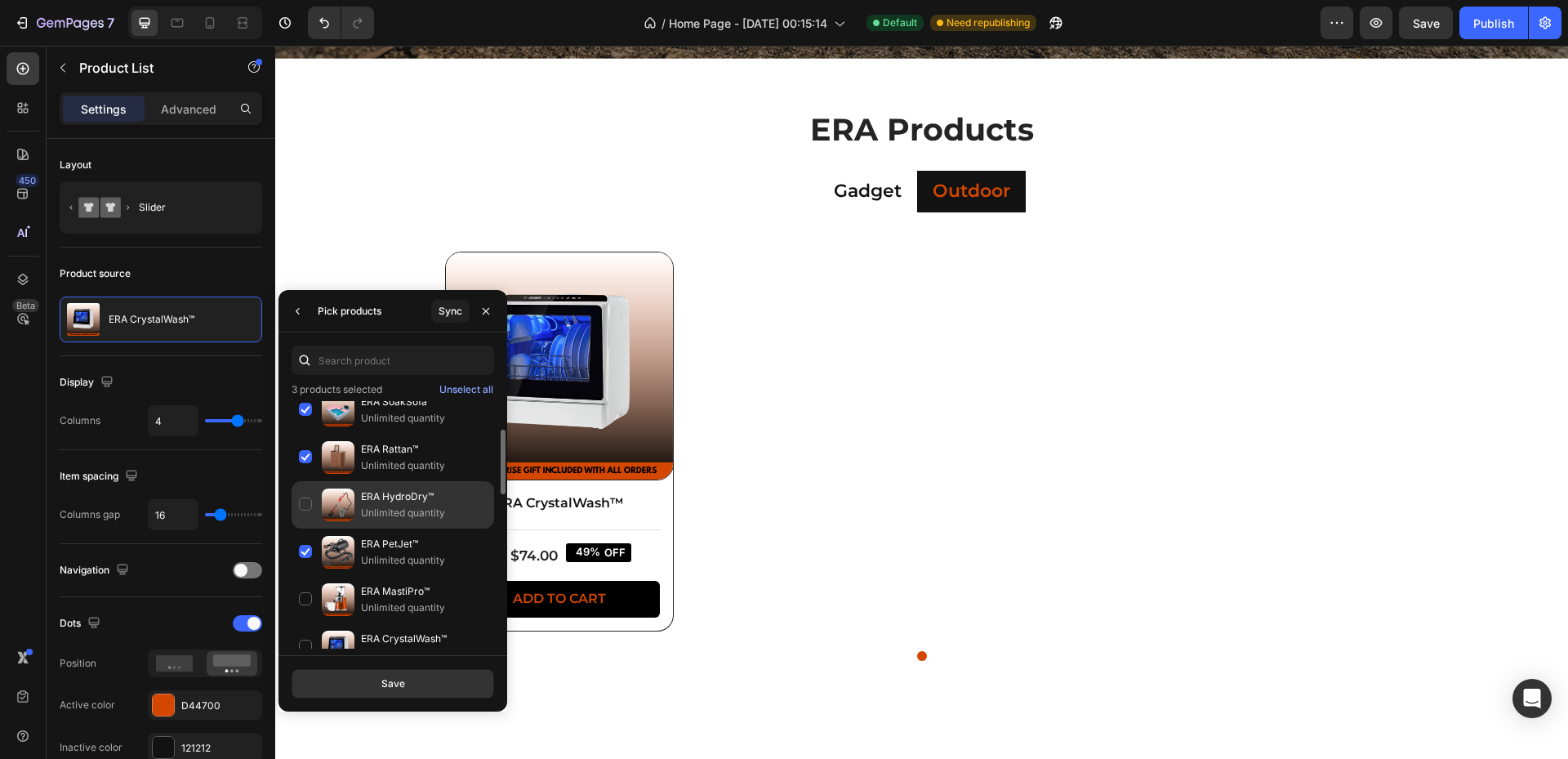
click at [376, 509] on p "Unlimited quantity" at bounding box center [424, 513] width 126 height 16
click at [433, 682] on button "Save" at bounding box center [393, 683] width 203 height 30
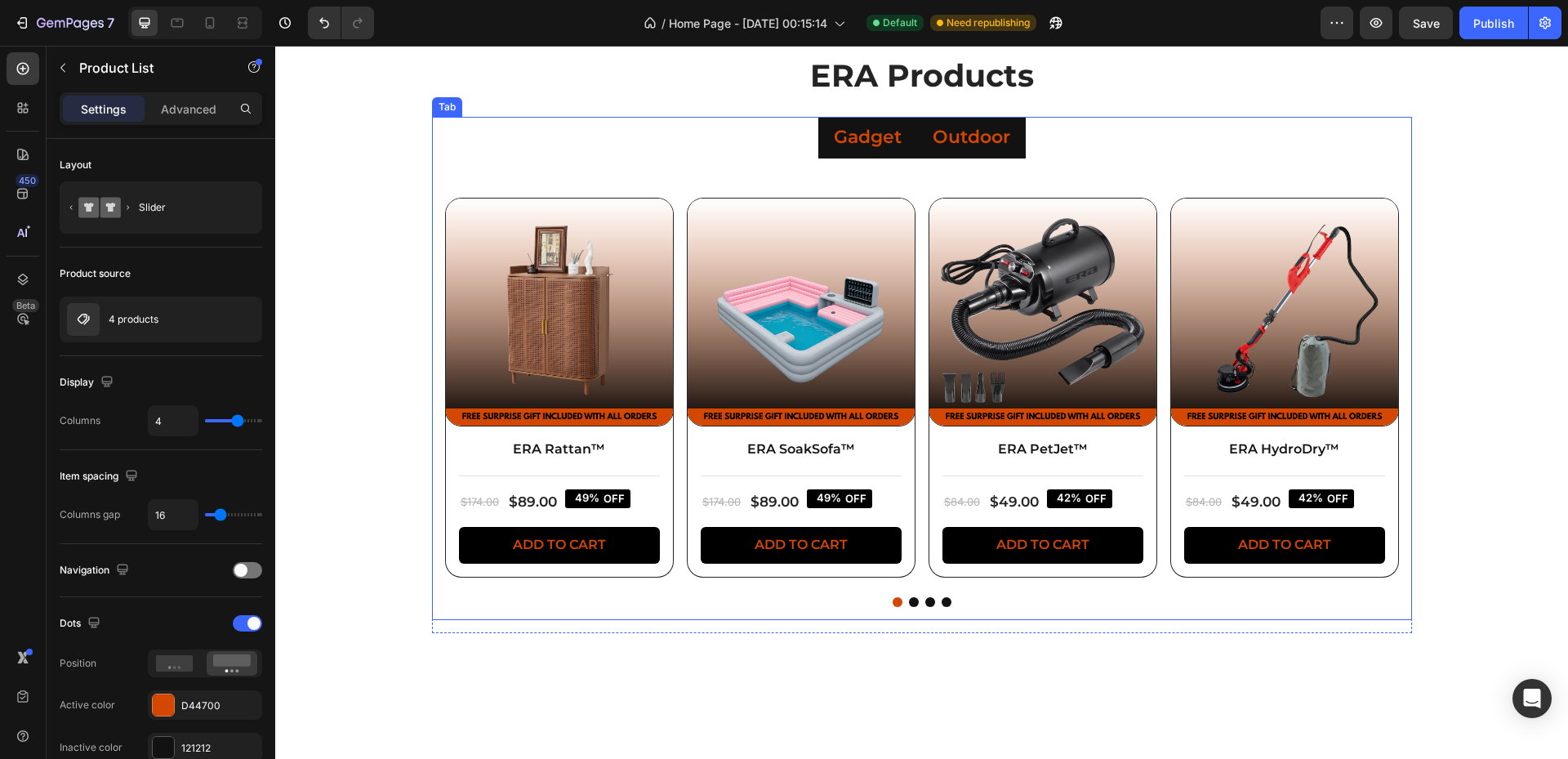
click at [858, 150] on div "Gadget" at bounding box center [868, 138] width 73 height 29
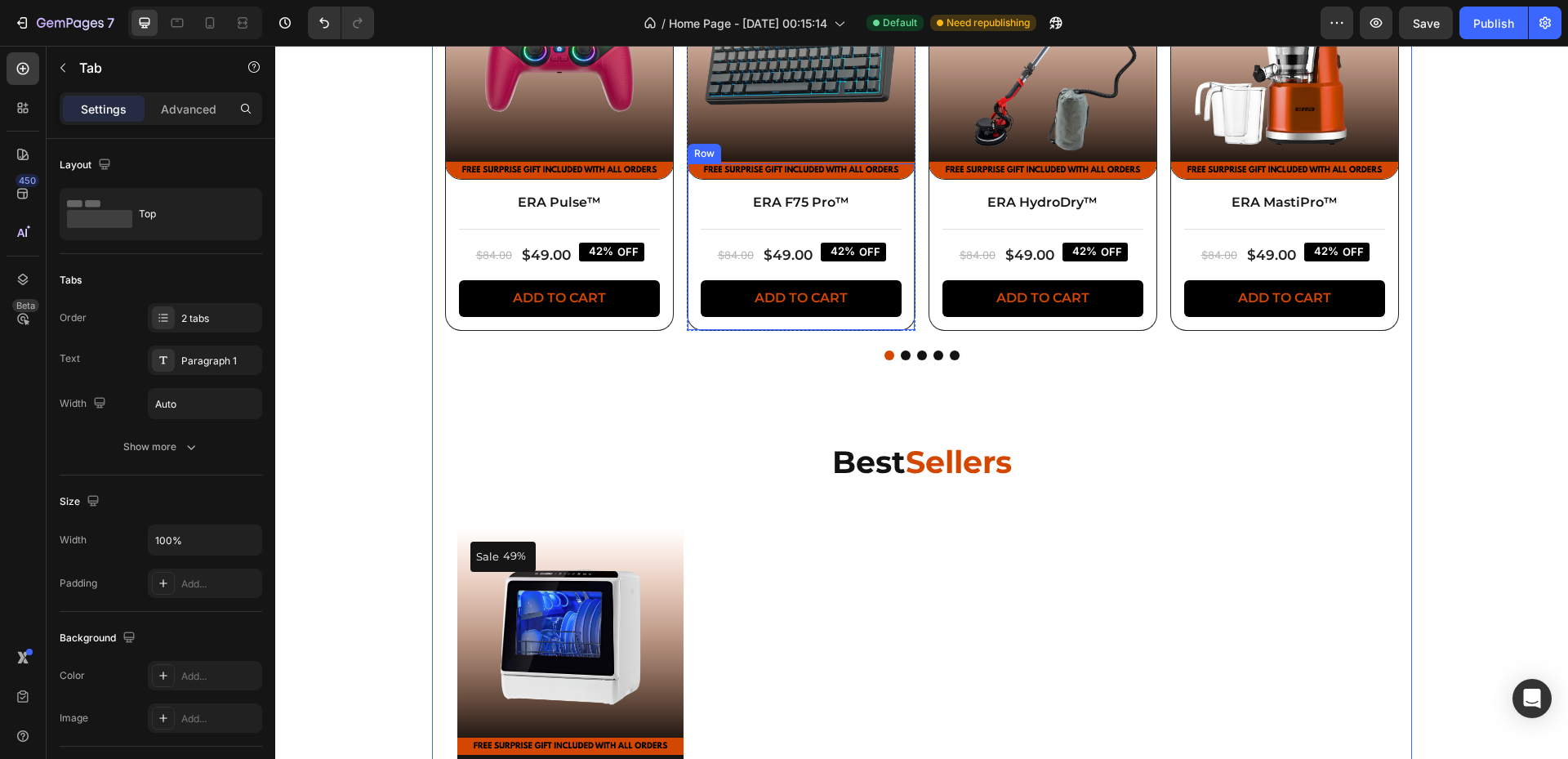
scroll to position [1089, 0]
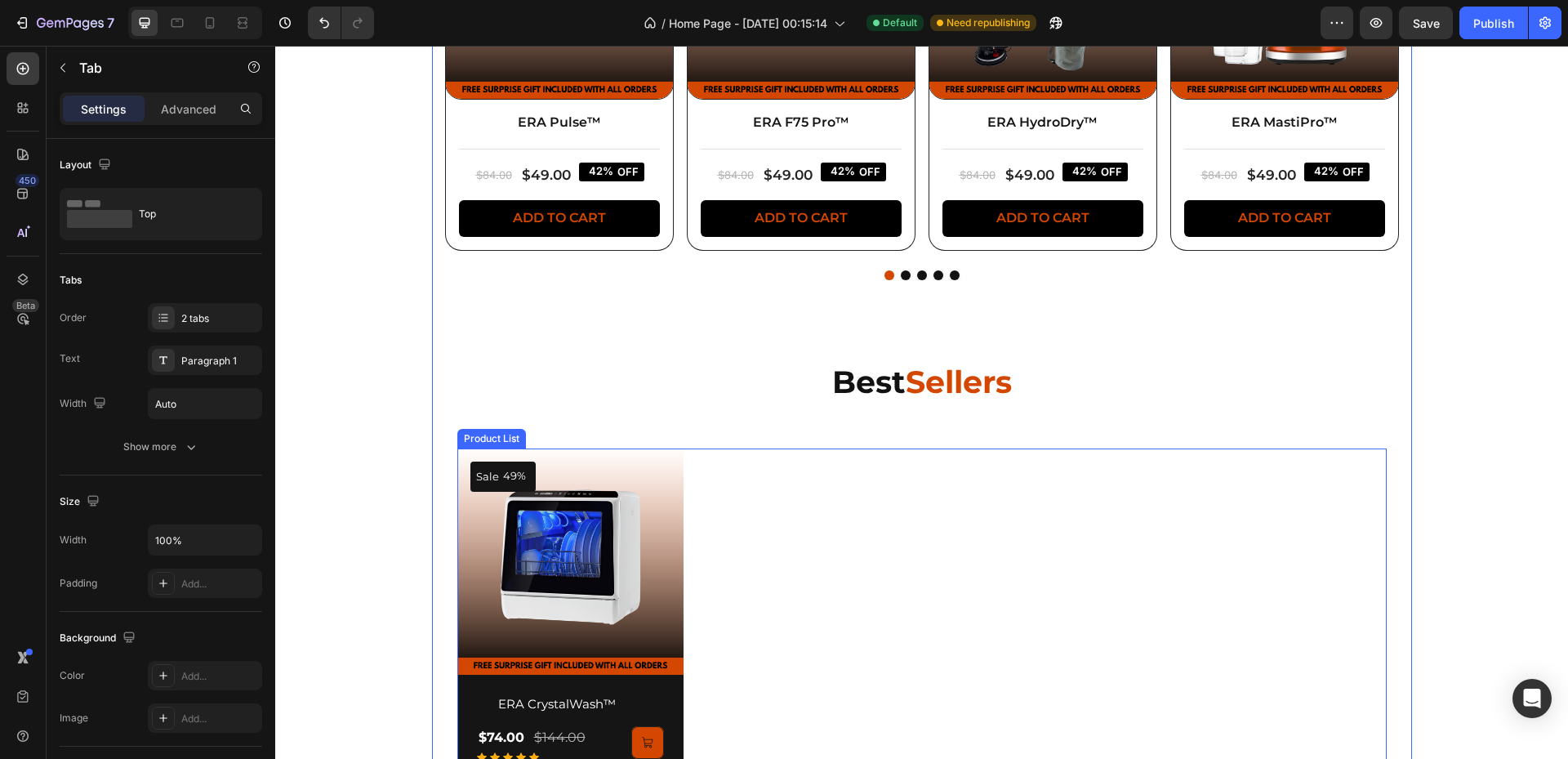
click at [862, 527] on div "Sale 49% (P) Tag (P) Images Row ERA CrystalWash™ (P) Title $74.00 (P) Price (P)…" at bounding box center [921, 616] width 929 height 334
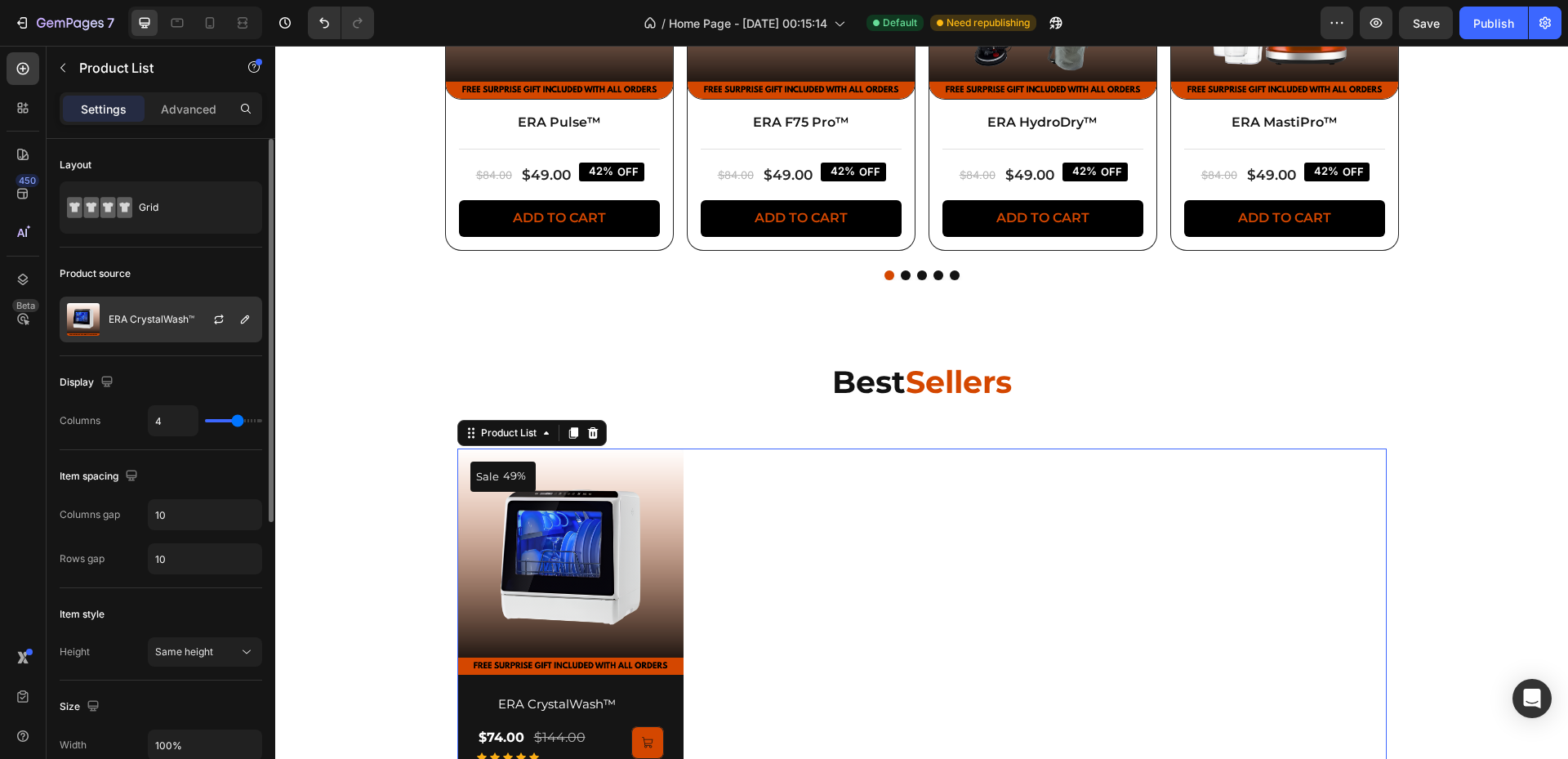
click at [135, 320] on p "ERA CrystalWash™" at bounding box center [151, 319] width 86 height 12
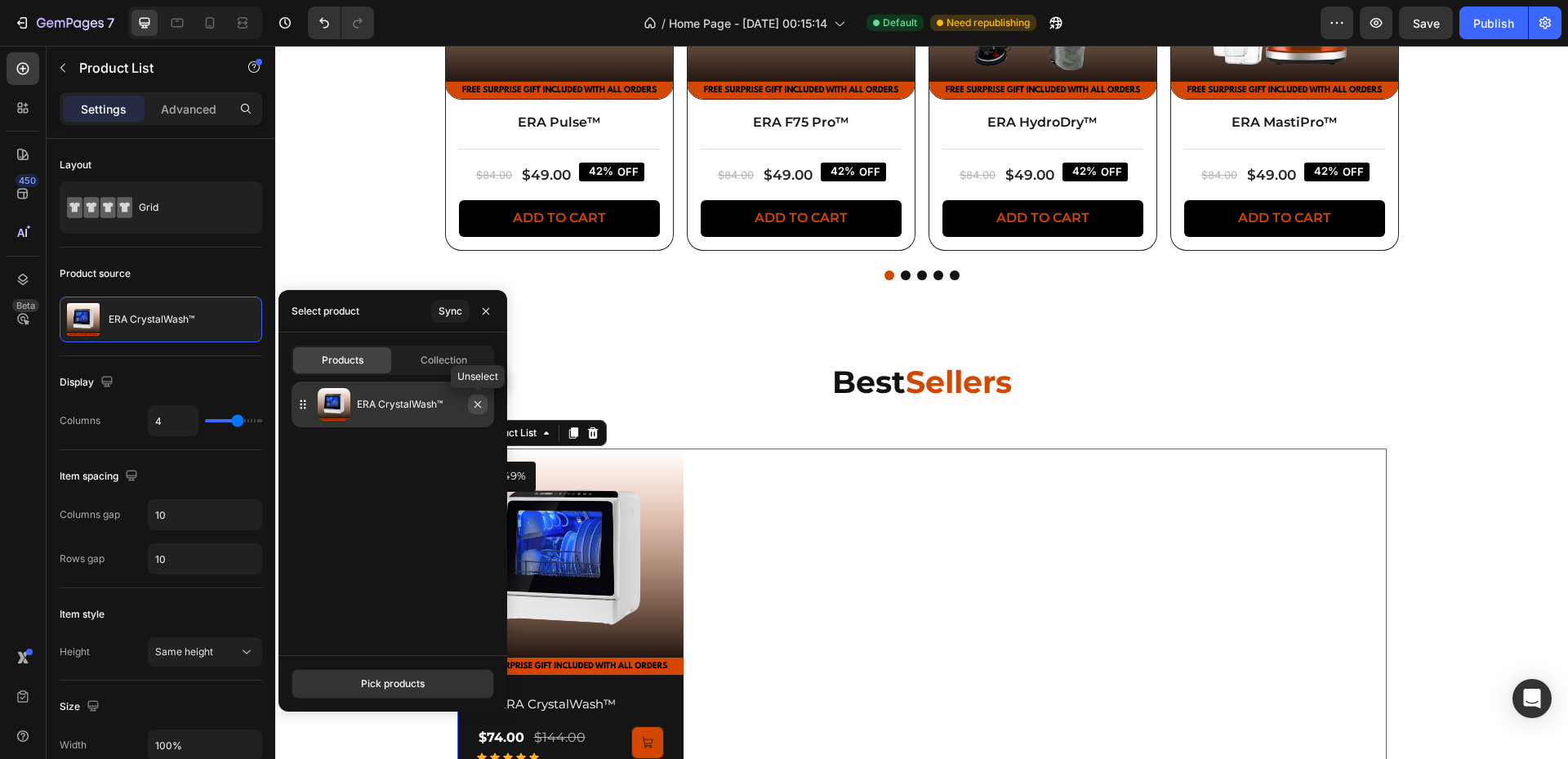
click at [480, 405] on icon "button" at bounding box center [478, 404] width 13 height 13
drag, startPoint x: 403, startPoint y: 682, endPoint x: 423, endPoint y: 649, distance: 38.6
click at [403, 681] on div "Pick products" at bounding box center [393, 683] width 64 height 14
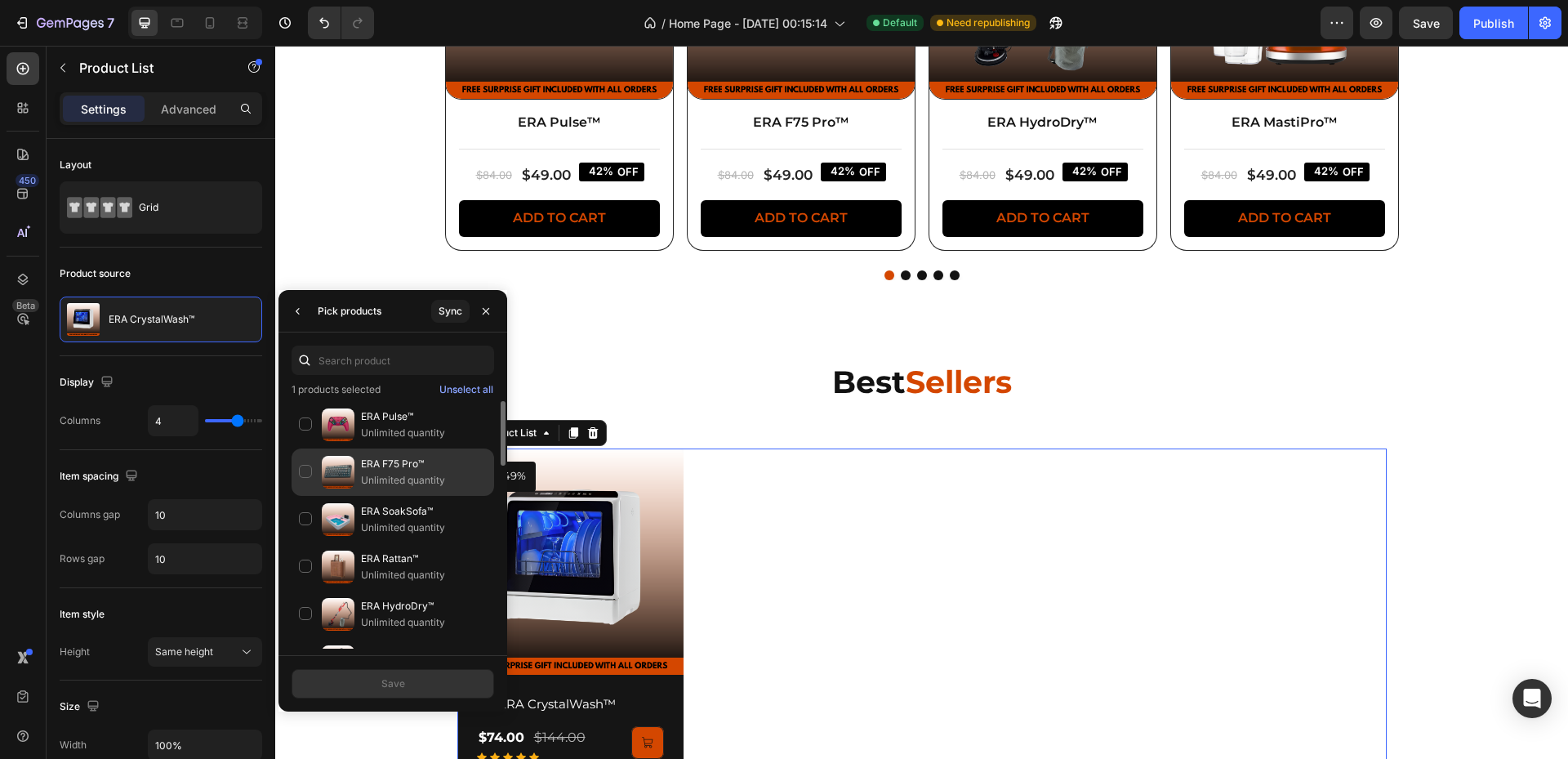
click at [364, 462] on p "ERA F75 Pro™" at bounding box center [424, 464] width 126 height 16
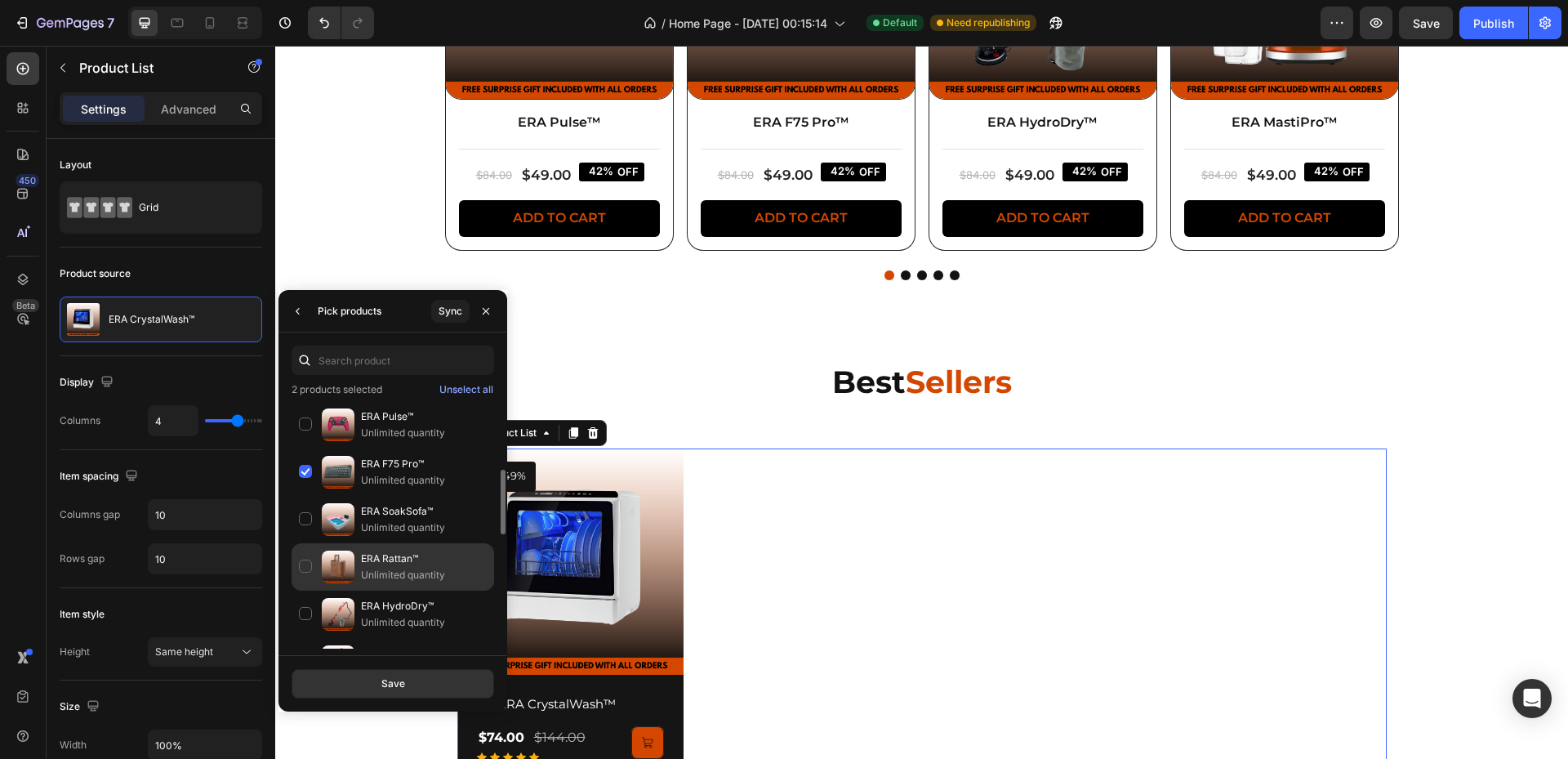
scroll to position [164, 0]
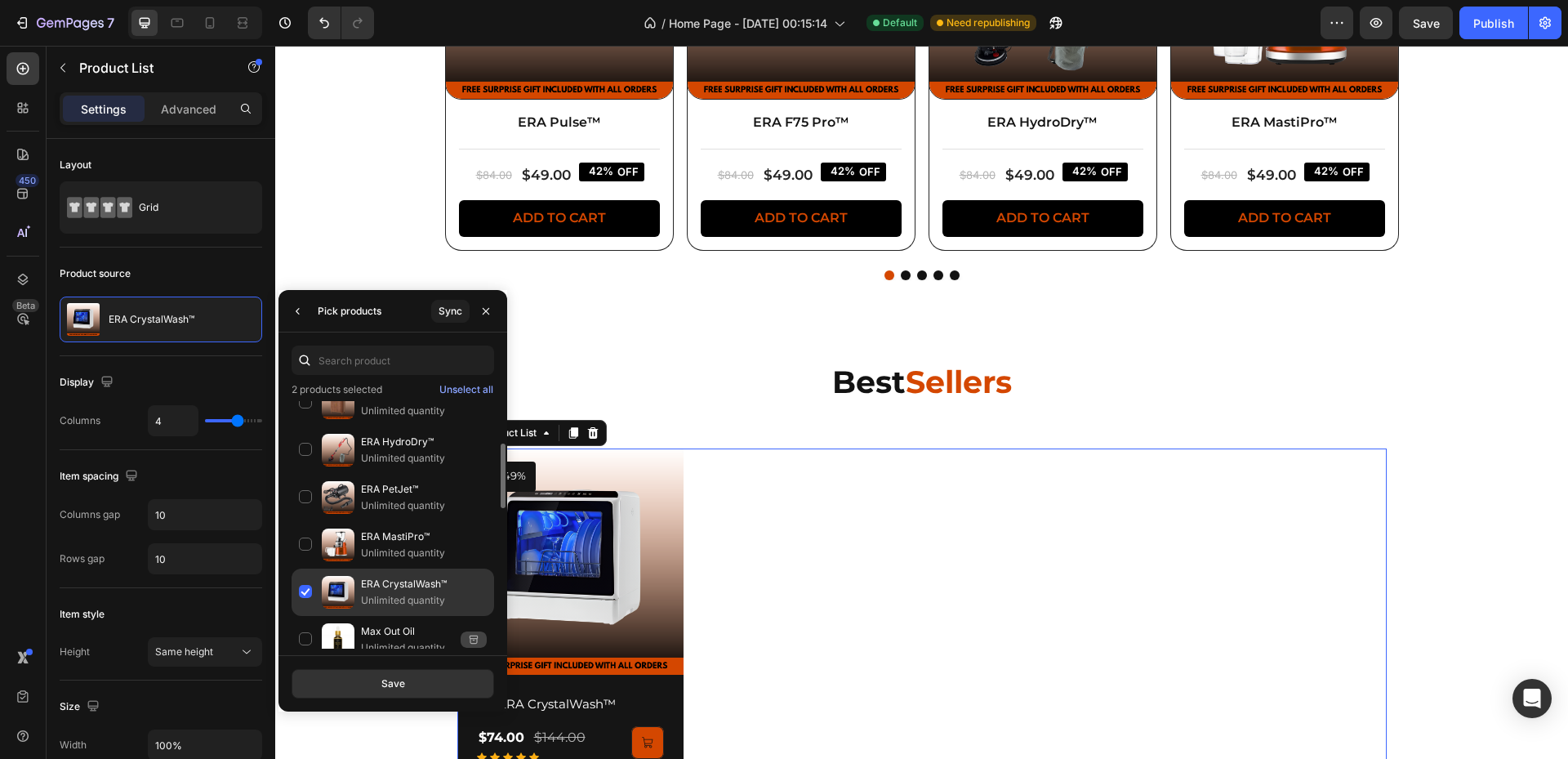
click at [366, 597] on p "Unlimited quantity" at bounding box center [424, 600] width 126 height 16
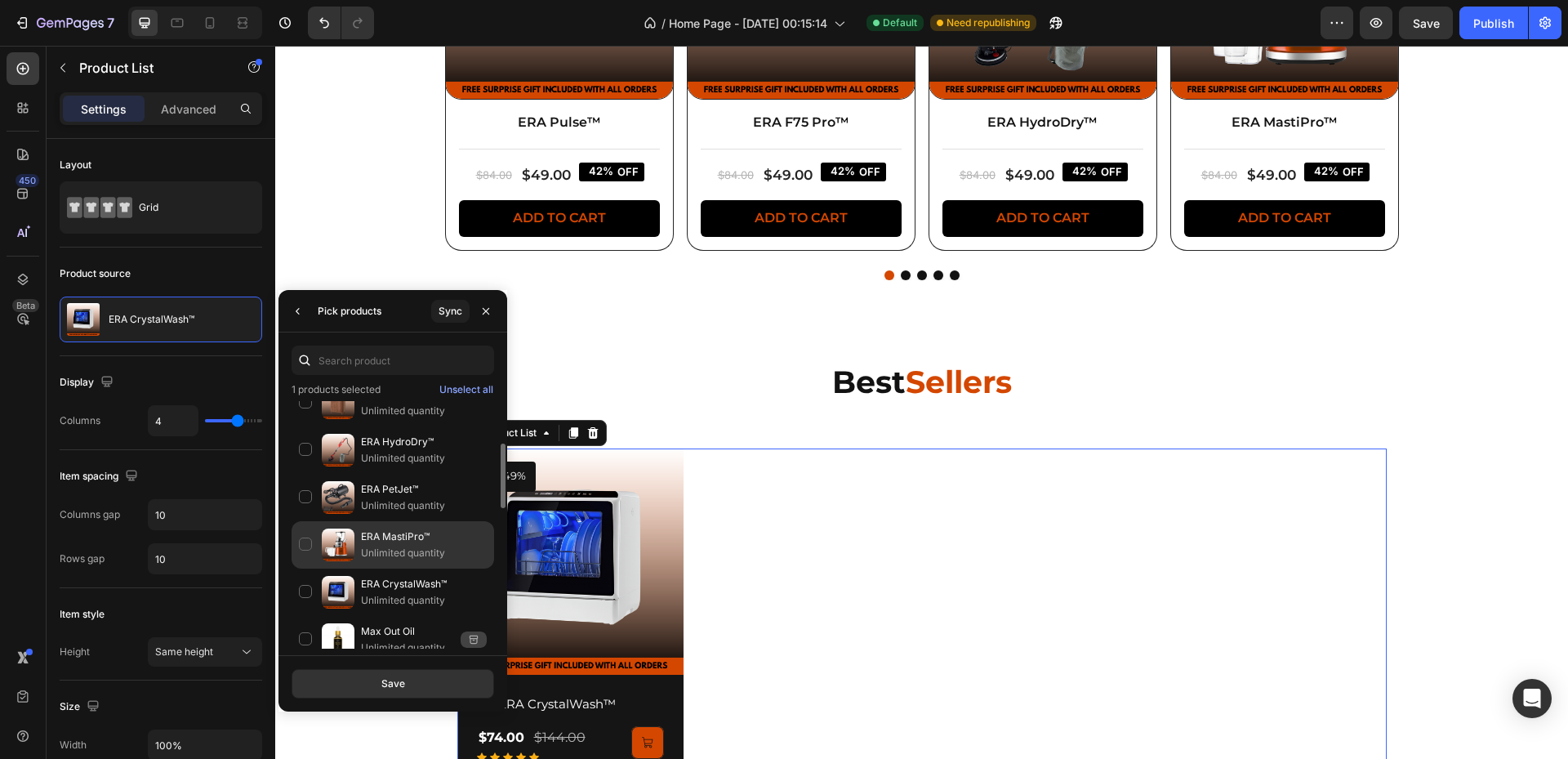
click at [394, 544] on p "ERA MastiPro™" at bounding box center [424, 536] width 126 height 16
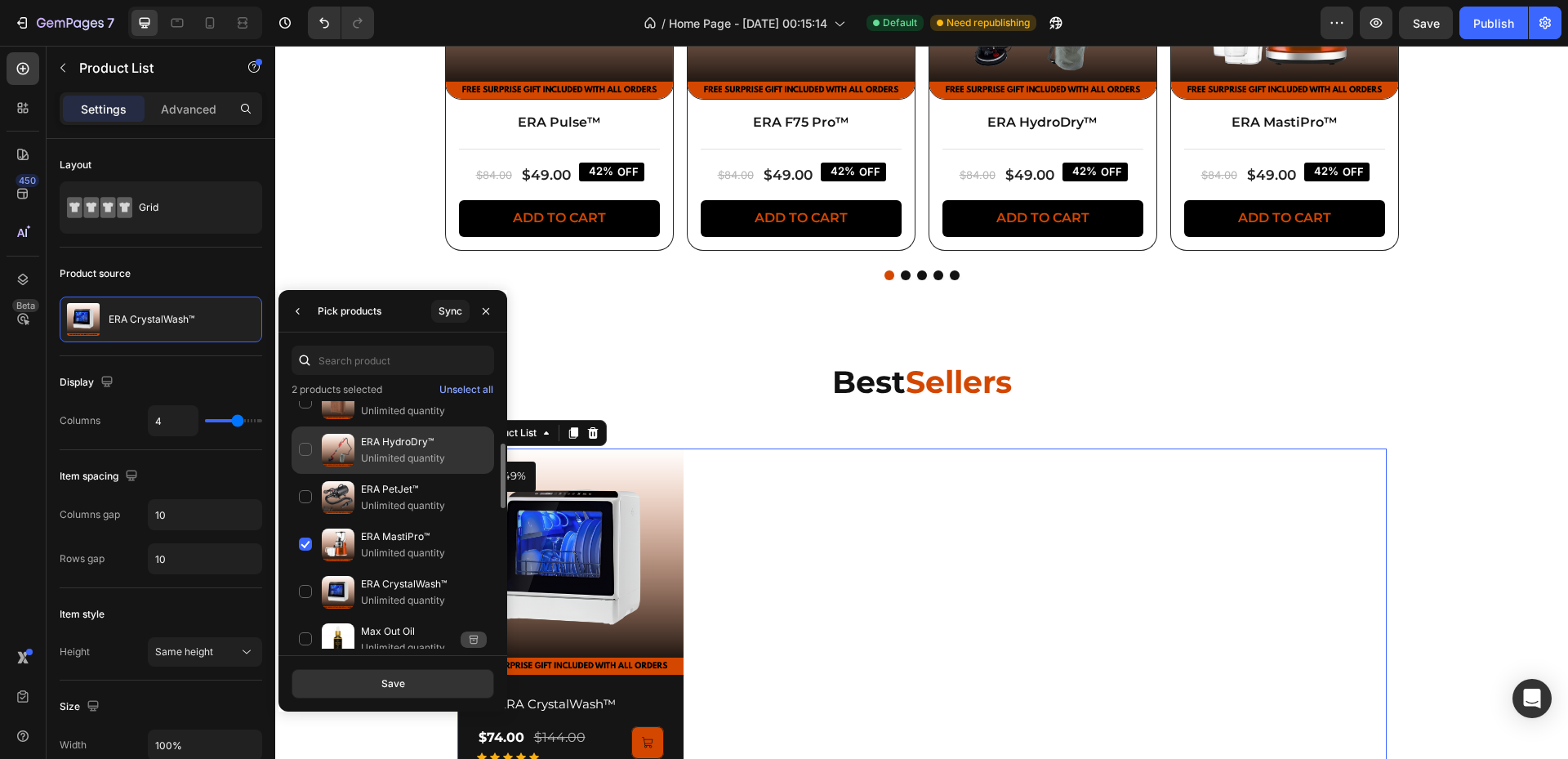
scroll to position [55, 0]
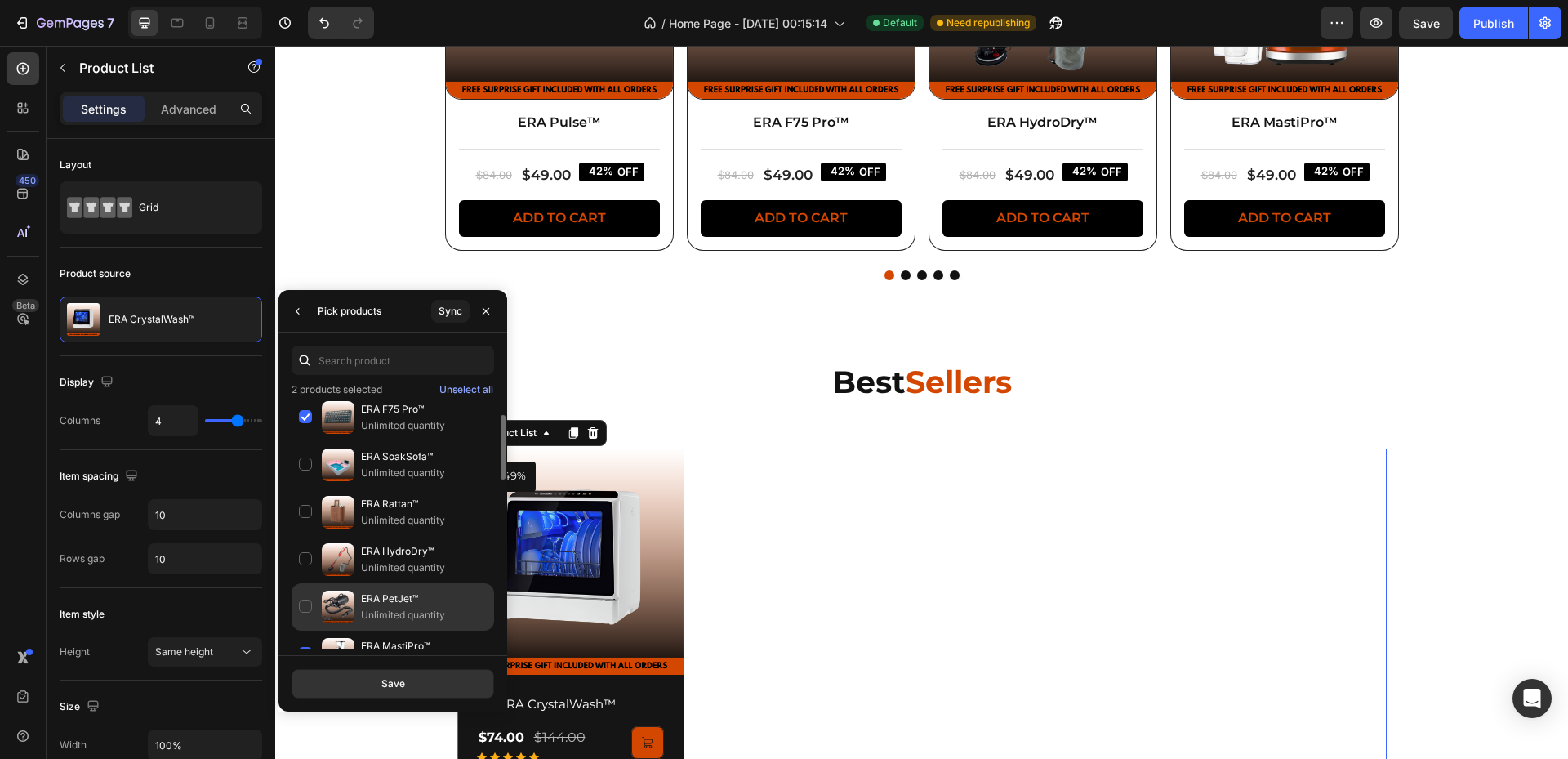
click at [397, 596] on p "ERA PetJet™" at bounding box center [424, 599] width 126 height 16
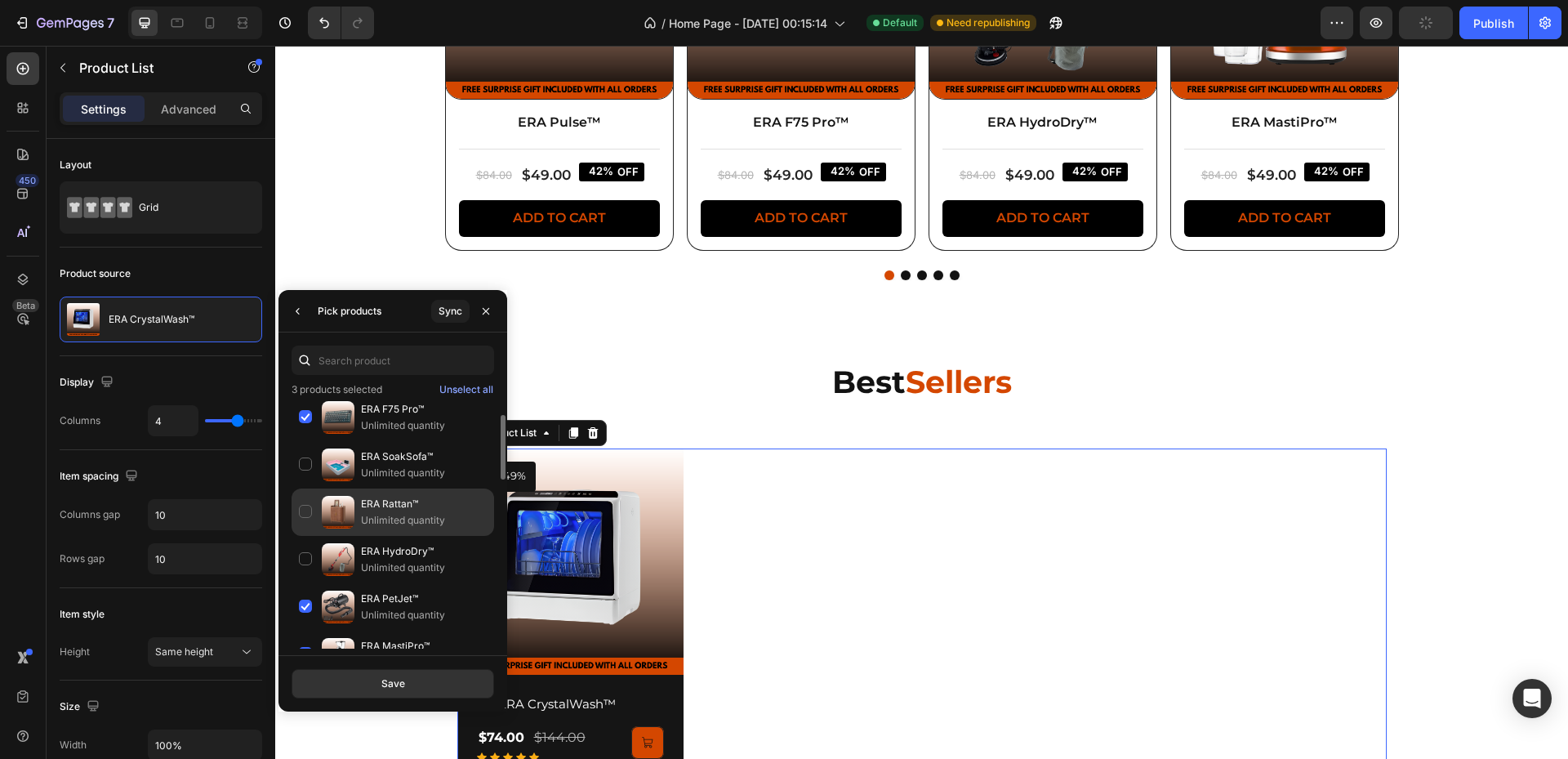
click at [412, 521] on p "Unlimited quantity" at bounding box center [424, 520] width 126 height 16
click at [426, 680] on button "Save" at bounding box center [393, 683] width 203 height 30
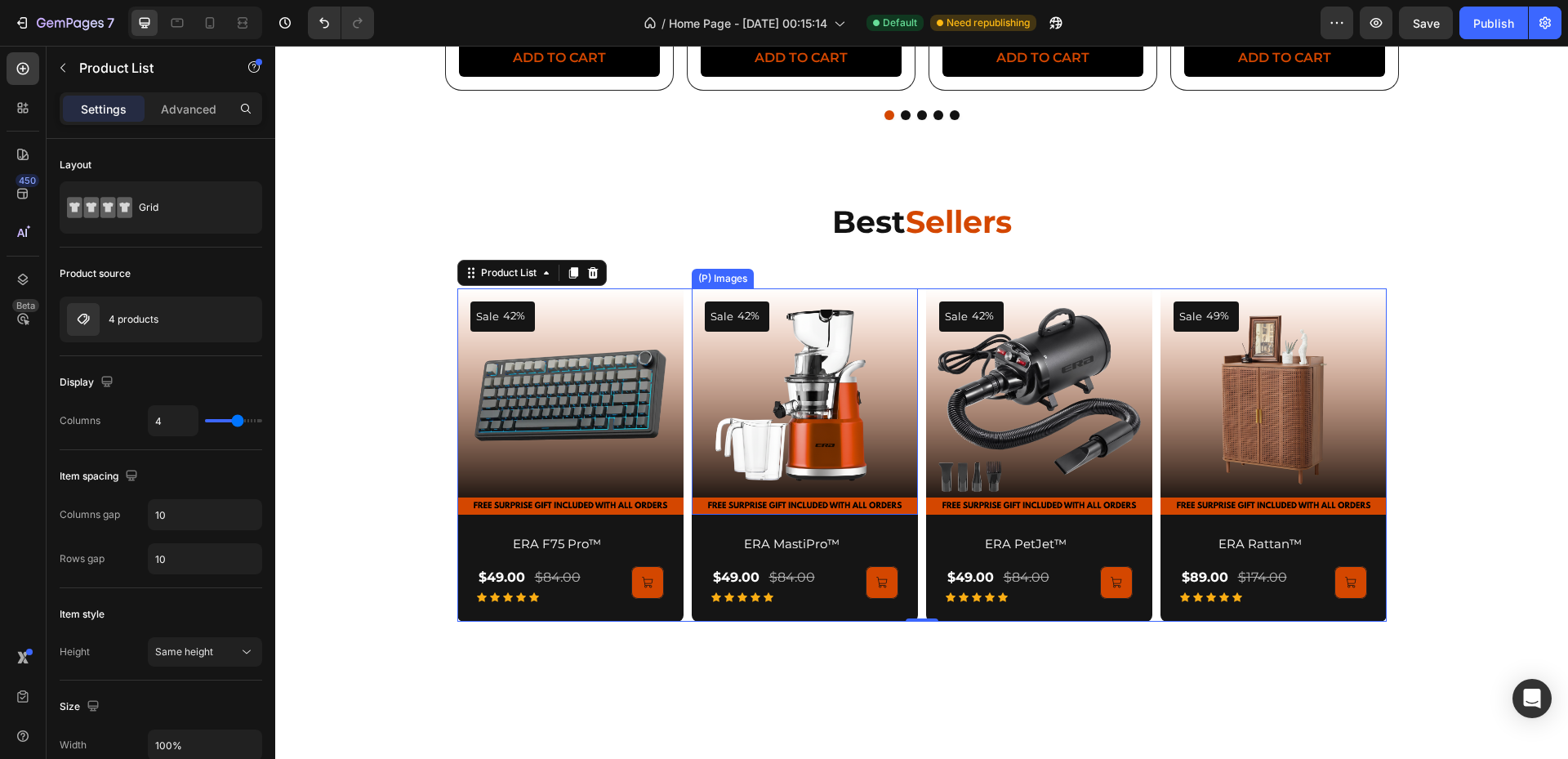
scroll to position [1252, 0]
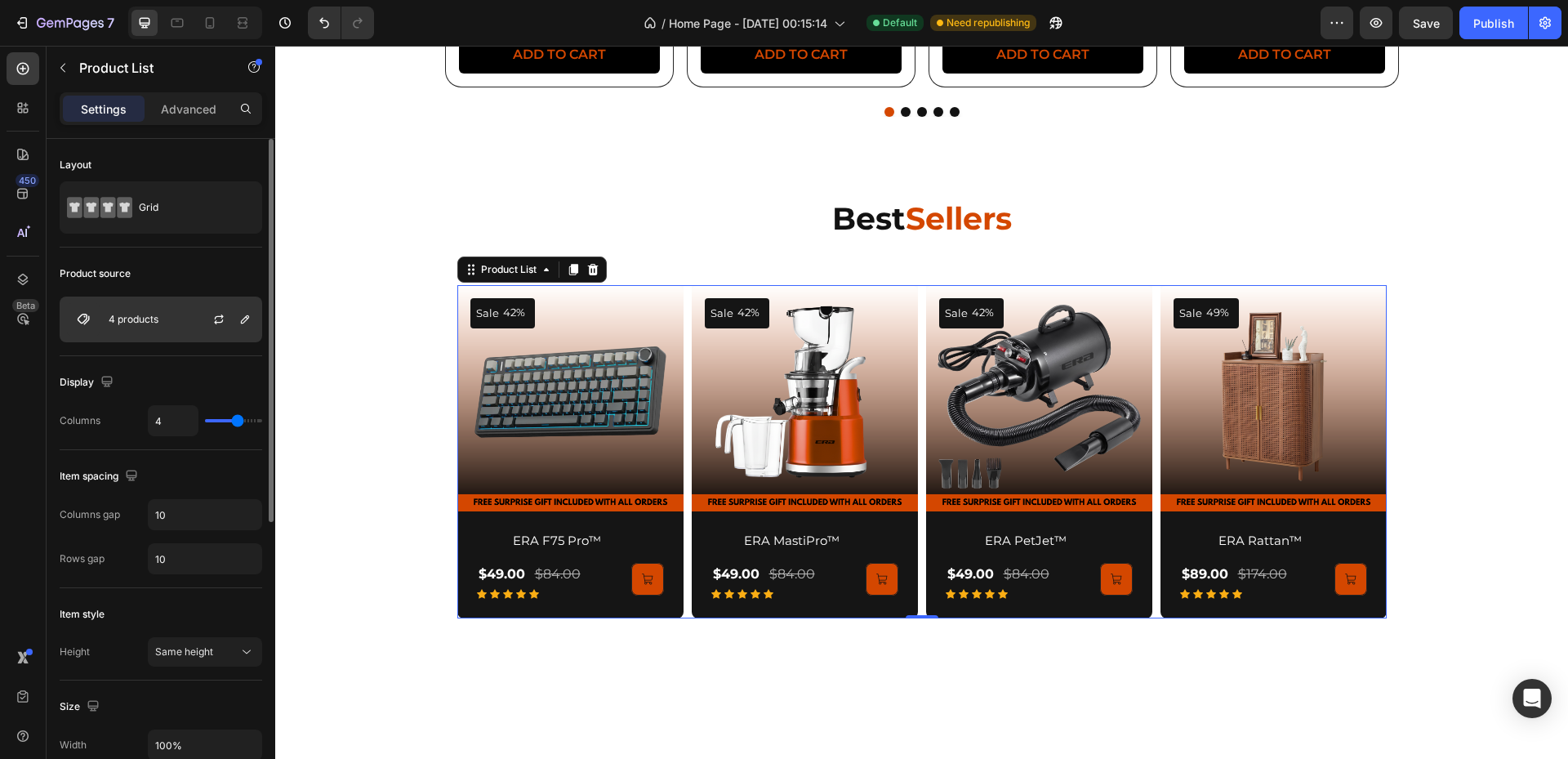
click at [170, 331] on div "4 products" at bounding box center [160, 319] width 203 height 46
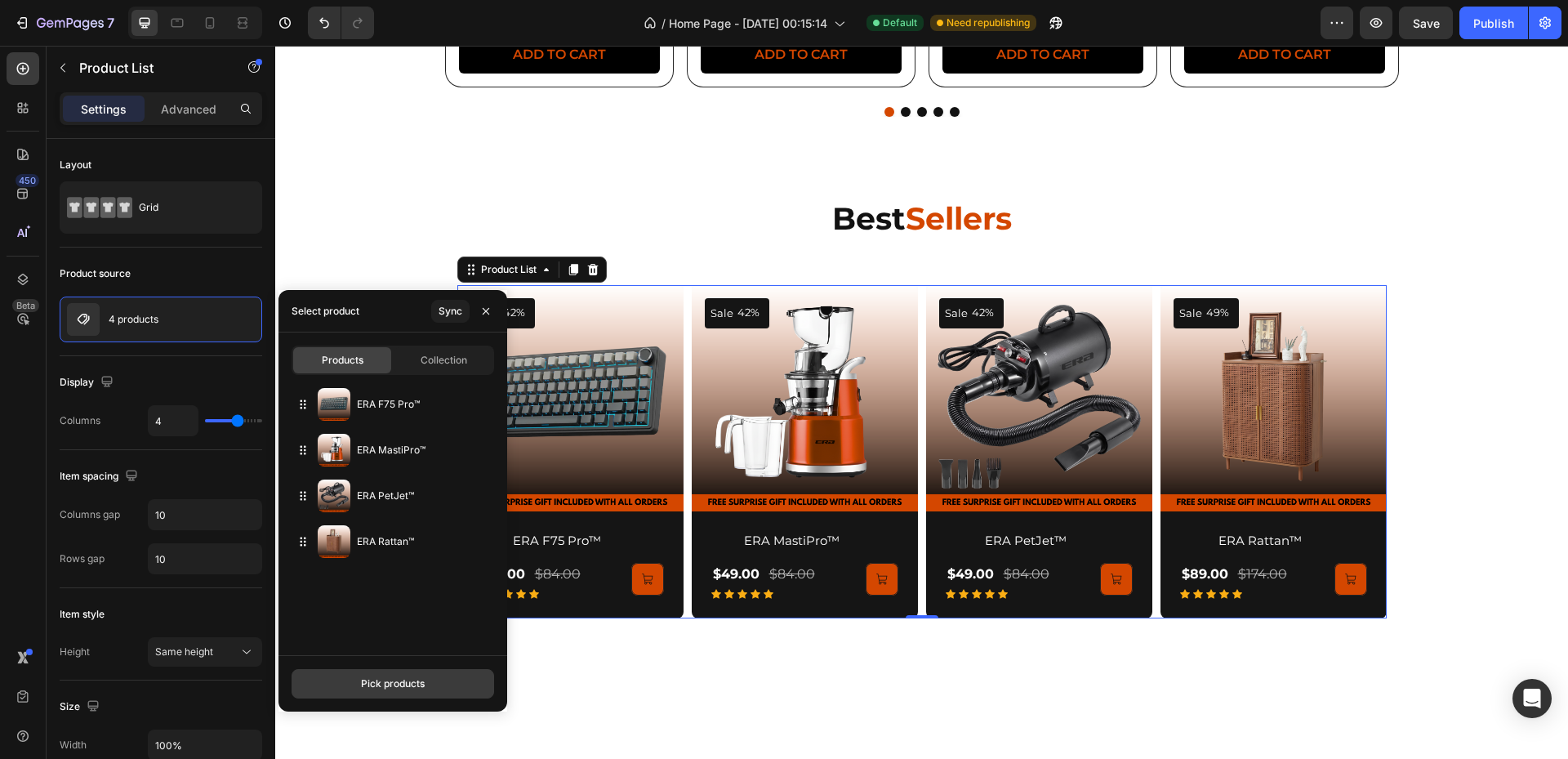
click at [368, 683] on div "Pick products" at bounding box center [393, 683] width 64 height 14
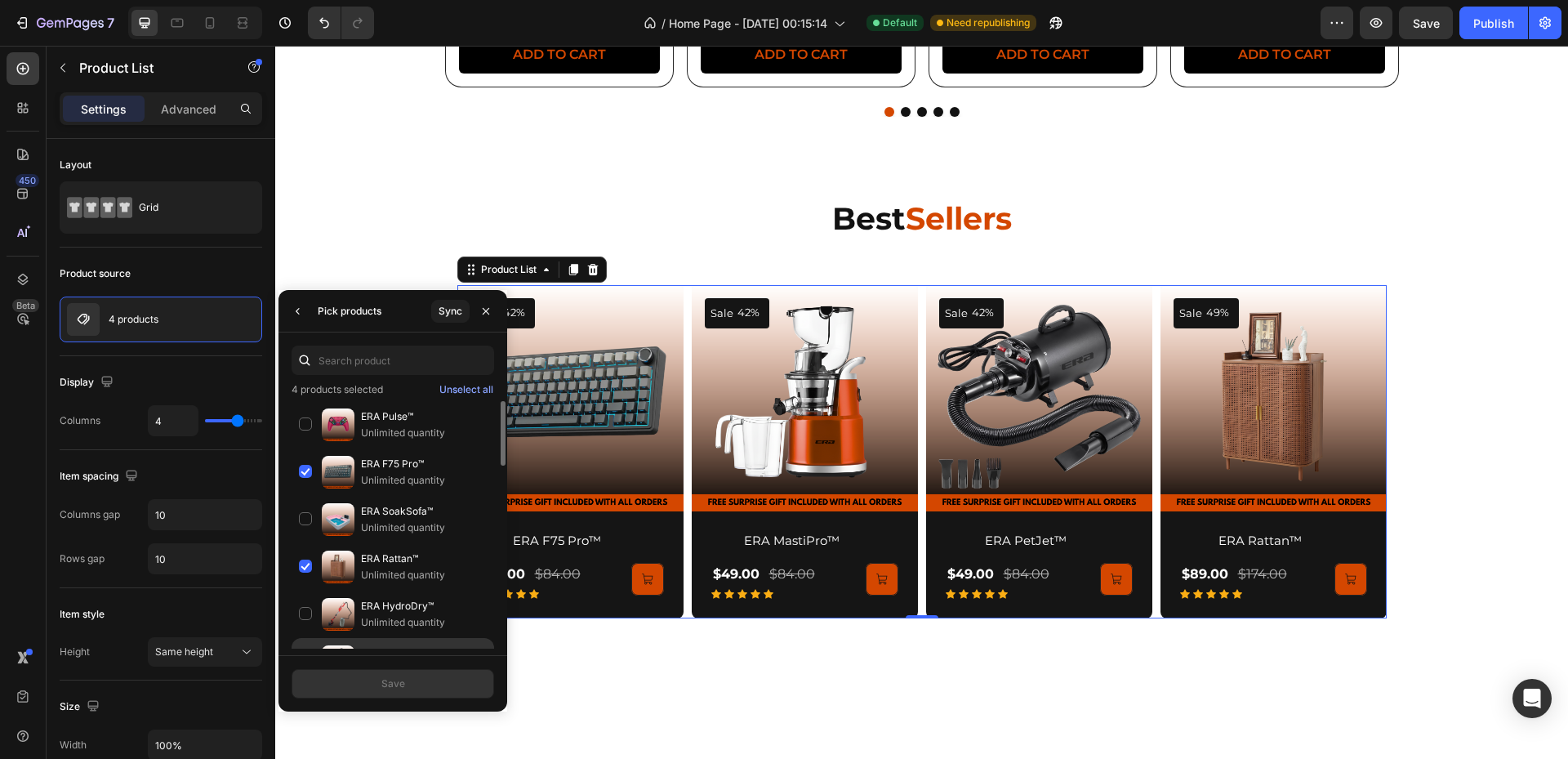
scroll to position [109, 0]
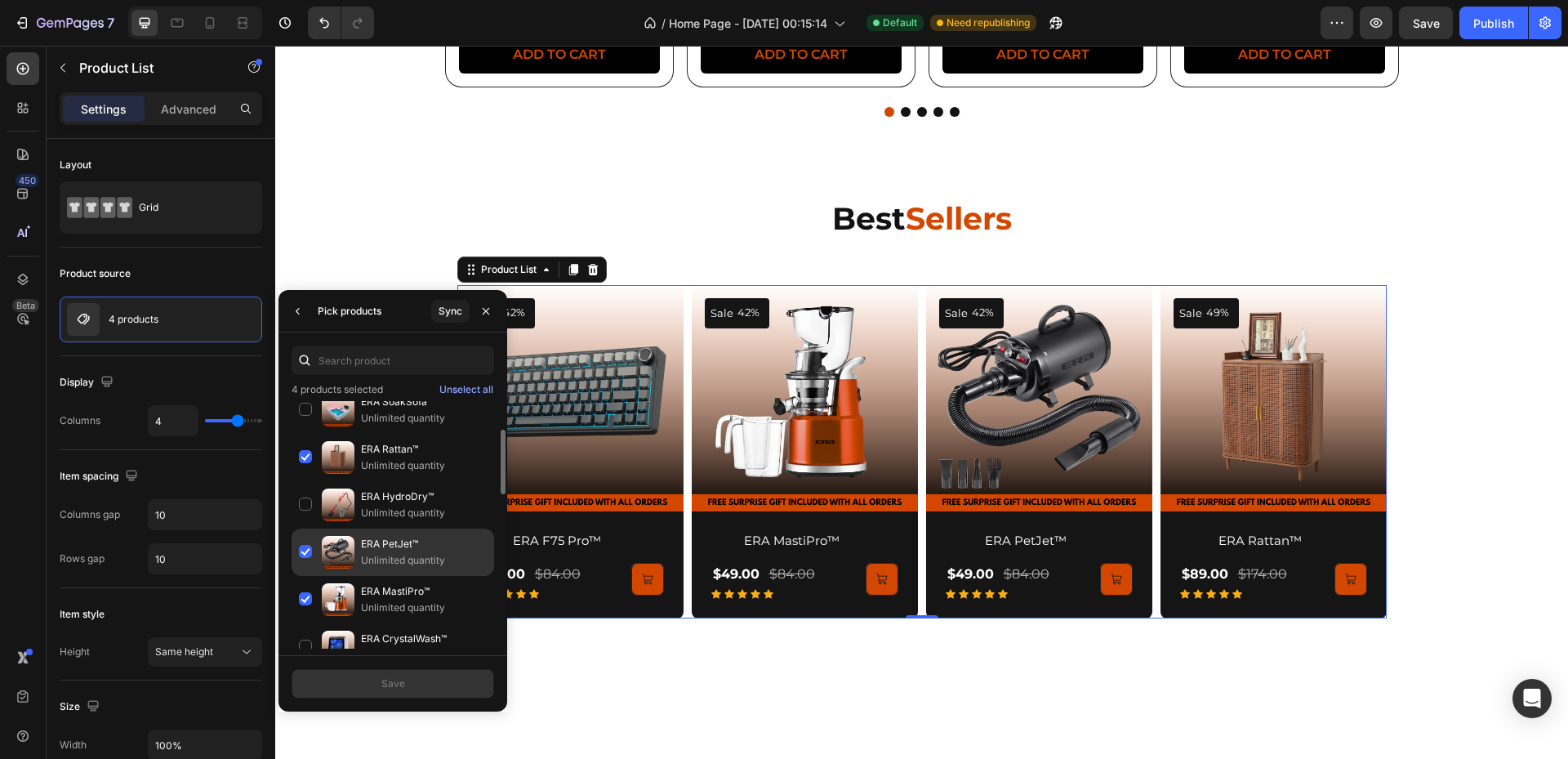
click at [392, 557] on p "Unlimited quantity" at bounding box center [424, 561] width 126 height 16
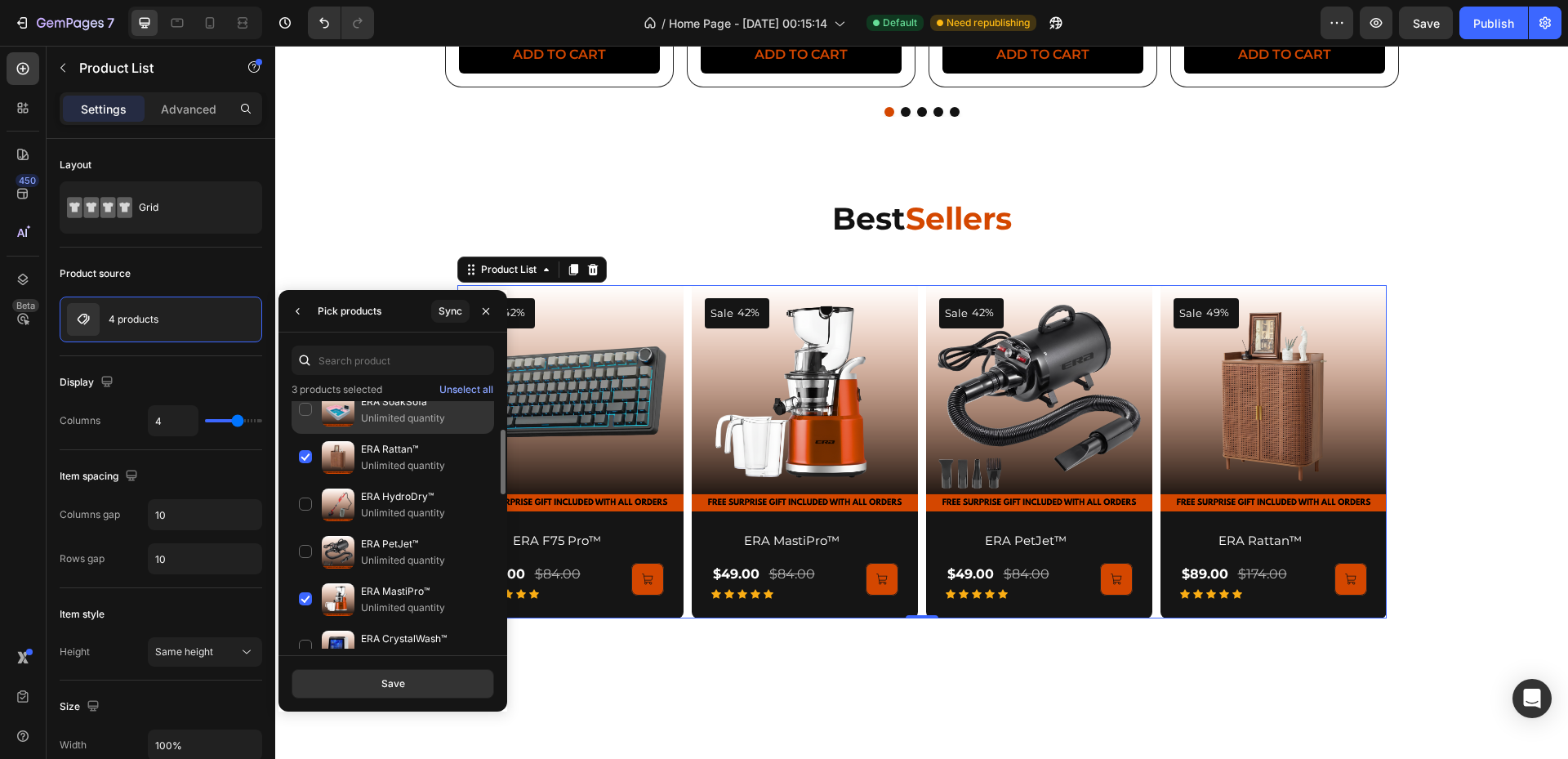
click at [376, 403] on p "ERA SoakSofa™" at bounding box center [424, 402] width 126 height 16
click at [442, 695] on button "Save" at bounding box center [393, 683] width 203 height 30
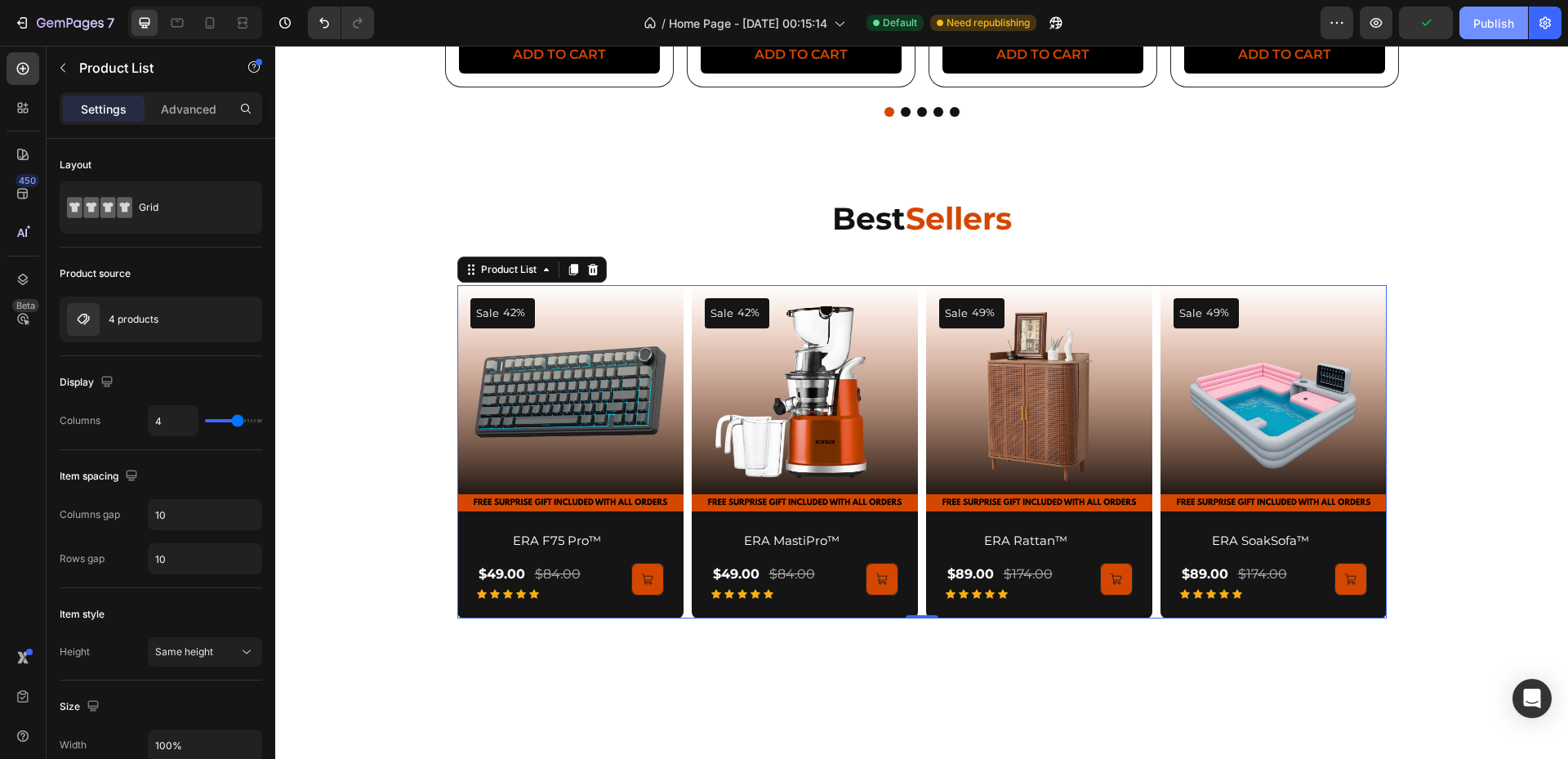
click at [1482, 22] on div "Publish" at bounding box center [1493, 23] width 41 height 17
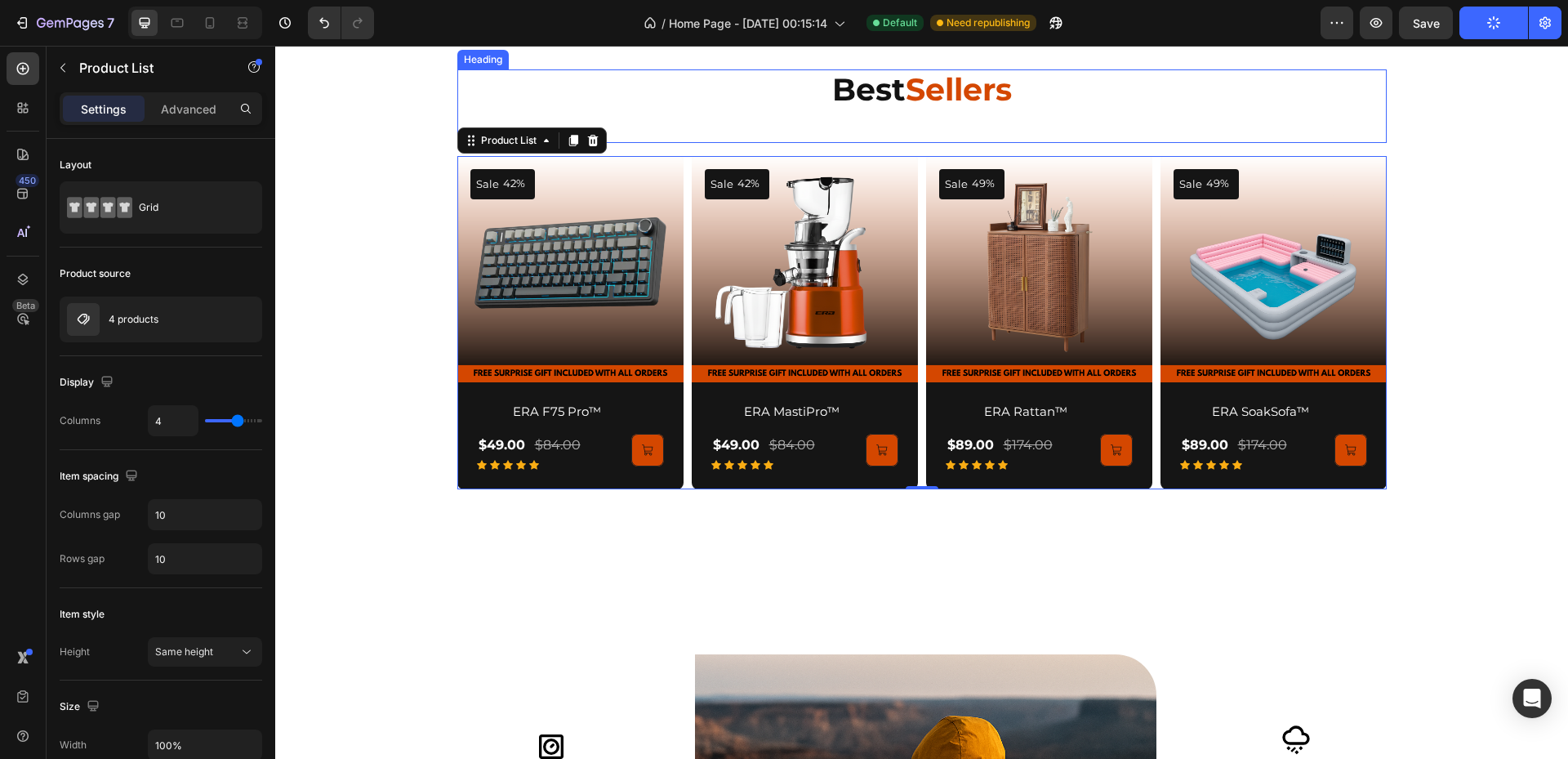
scroll to position [1307, 0]
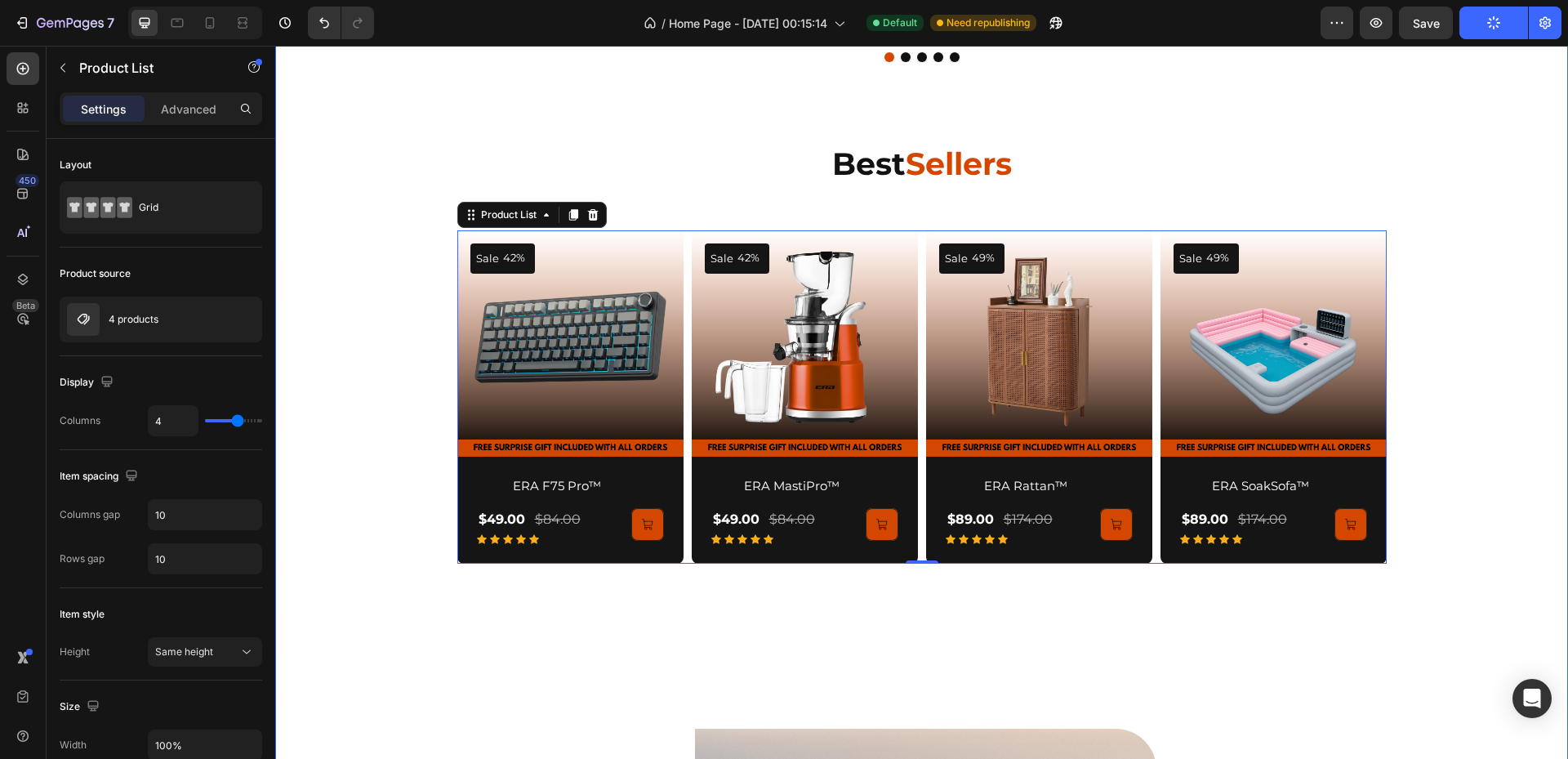
click at [1441, 48] on div "ERA Products Heading Row Gadget Outdoor Product Images ERA Pulse™ Product Title…" at bounding box center [921, 680] width 1293 height 2342
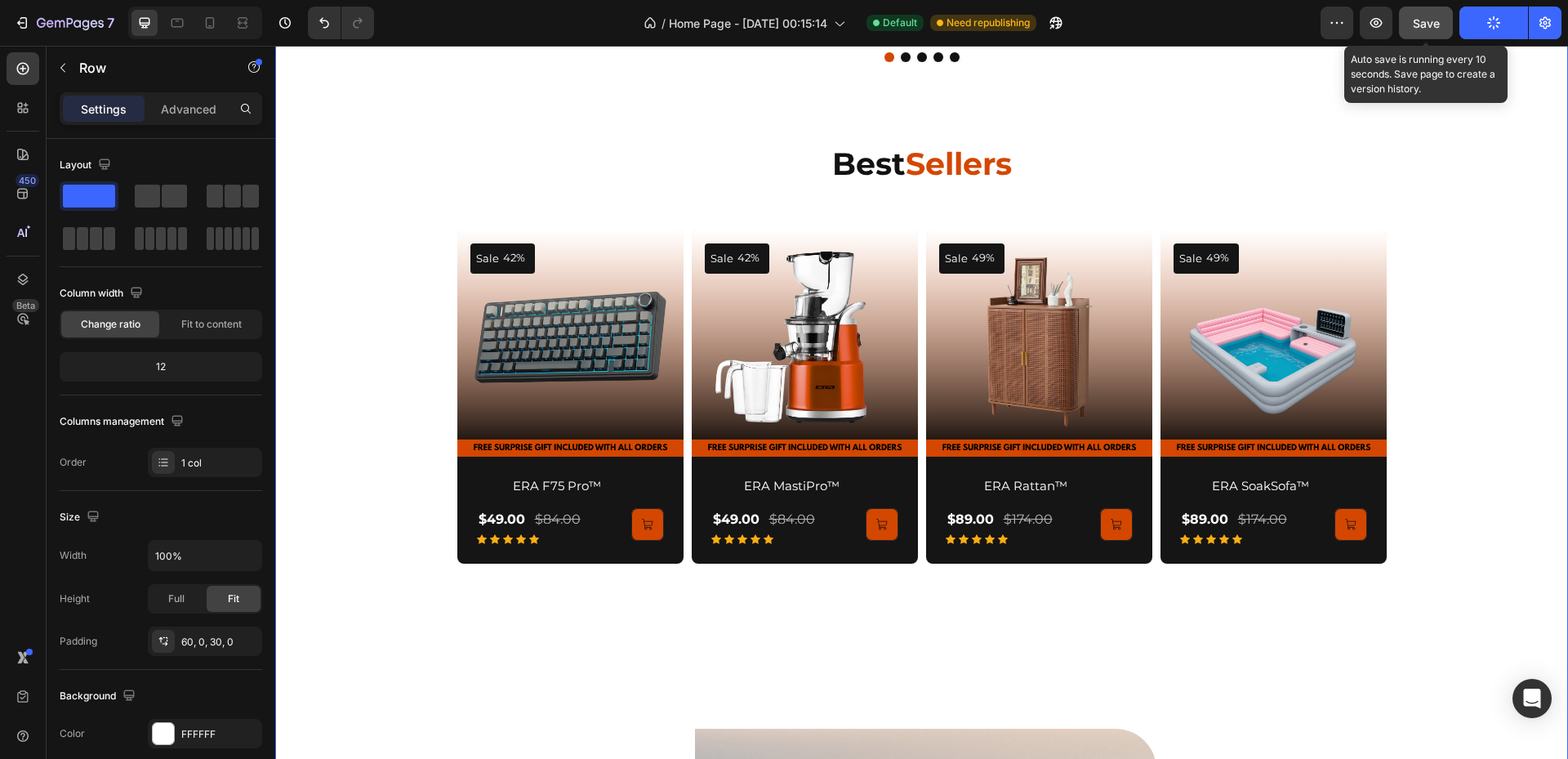
click at [1440, 38] on button "Save" at bounding box center [1426, 23] width 54 height 32
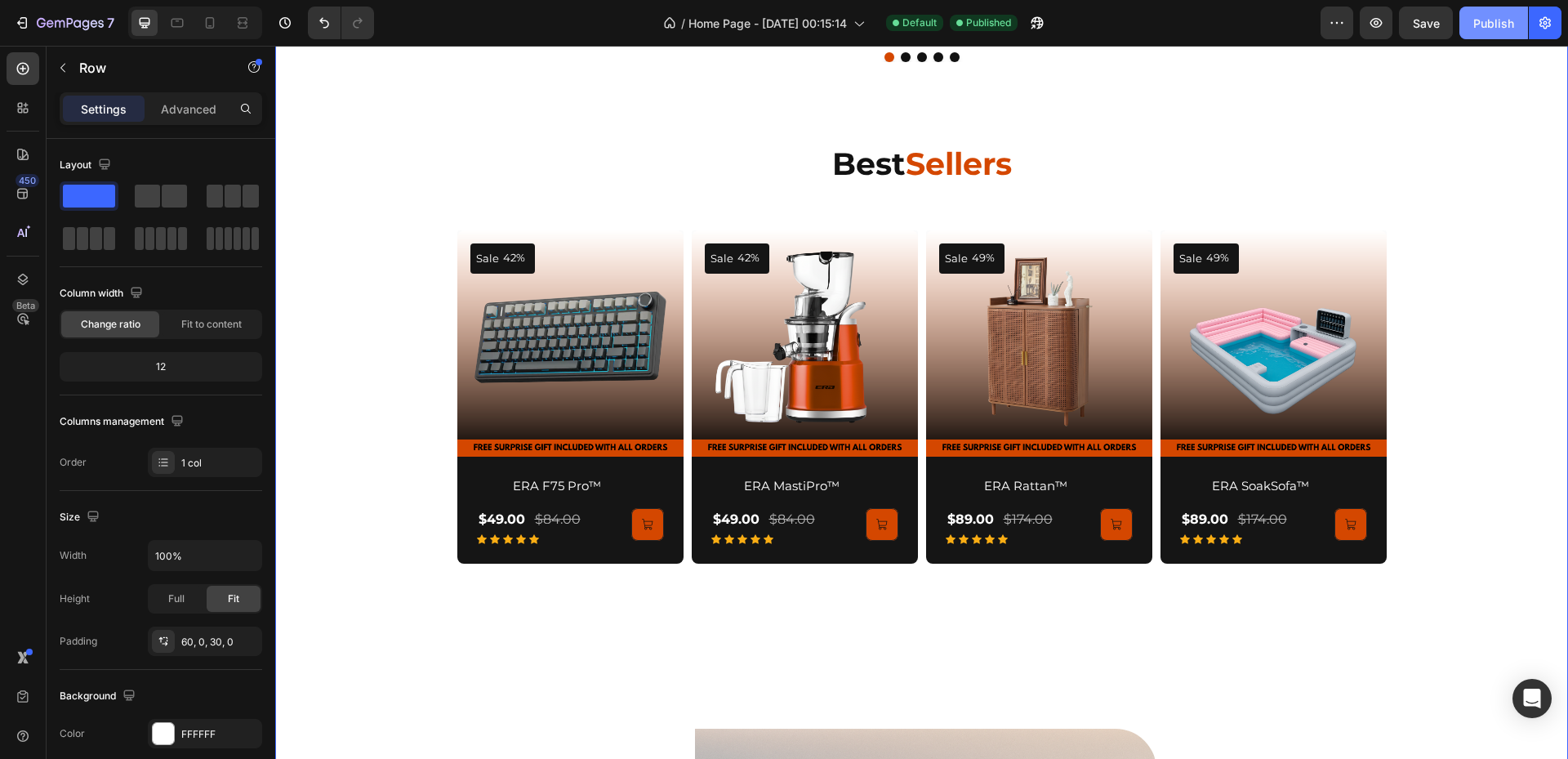
click at [1510, 37] on button "Publish" at bounding box center [1493, 23] width 68 height 32
